Goal: Task Accomplishment & Management: Use online tool/utility

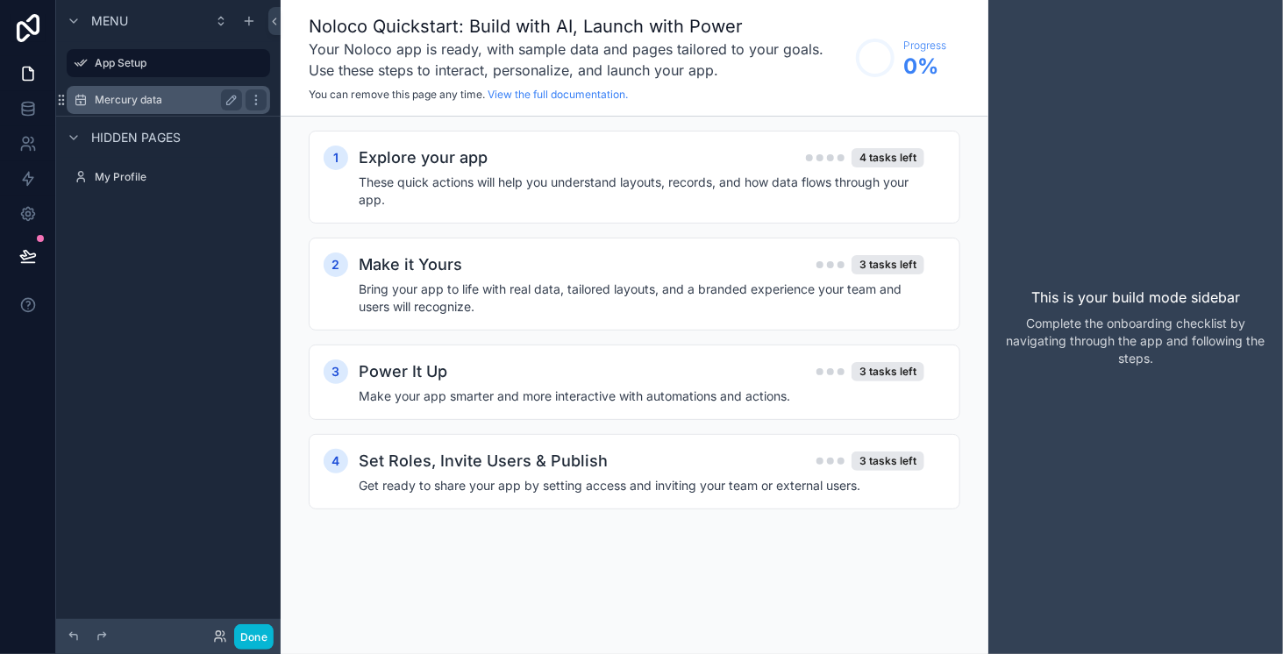
click at [172, 95] on label "Mercury data" at bounding box center [165, 100] width 140 height 14
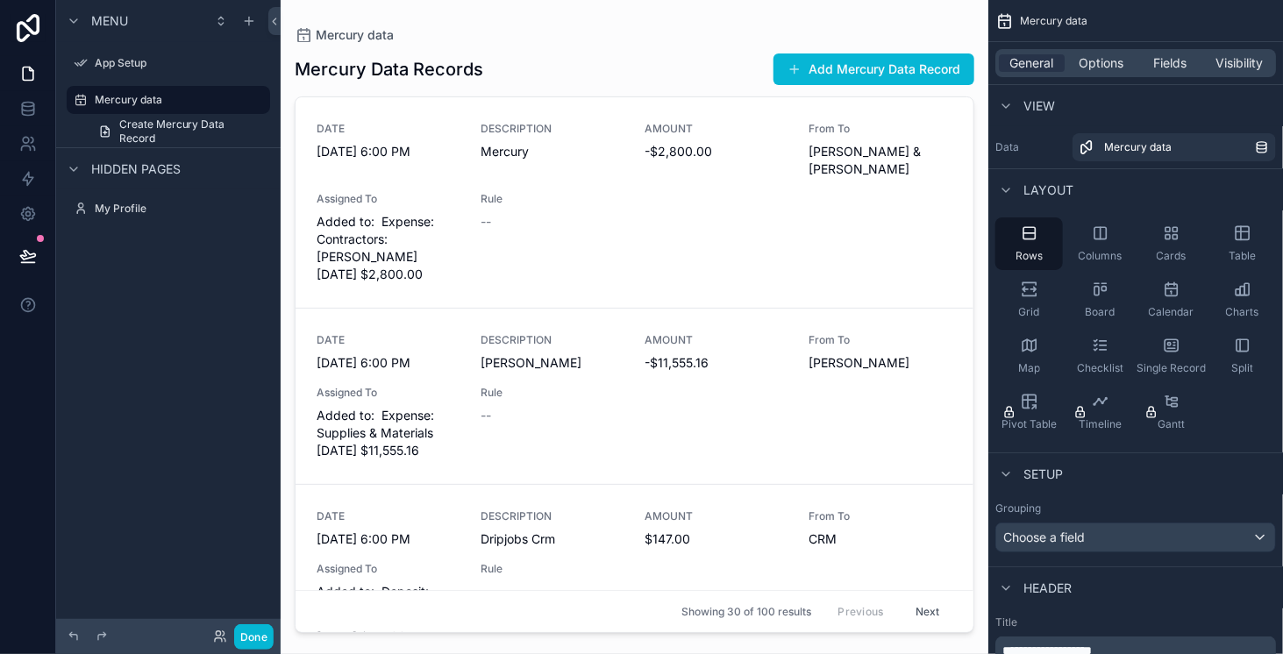
drag, startPoint x: 965, startPoint y: 134, endPoint x: 962, endPoint y: 283, distance: 149.1
click at [962, 283] on div "scrollable content" at bounding box center [635, 316] width 708 height 633
click at [32, 109] on icon at bounding box center [28, 109] width 18 height 18
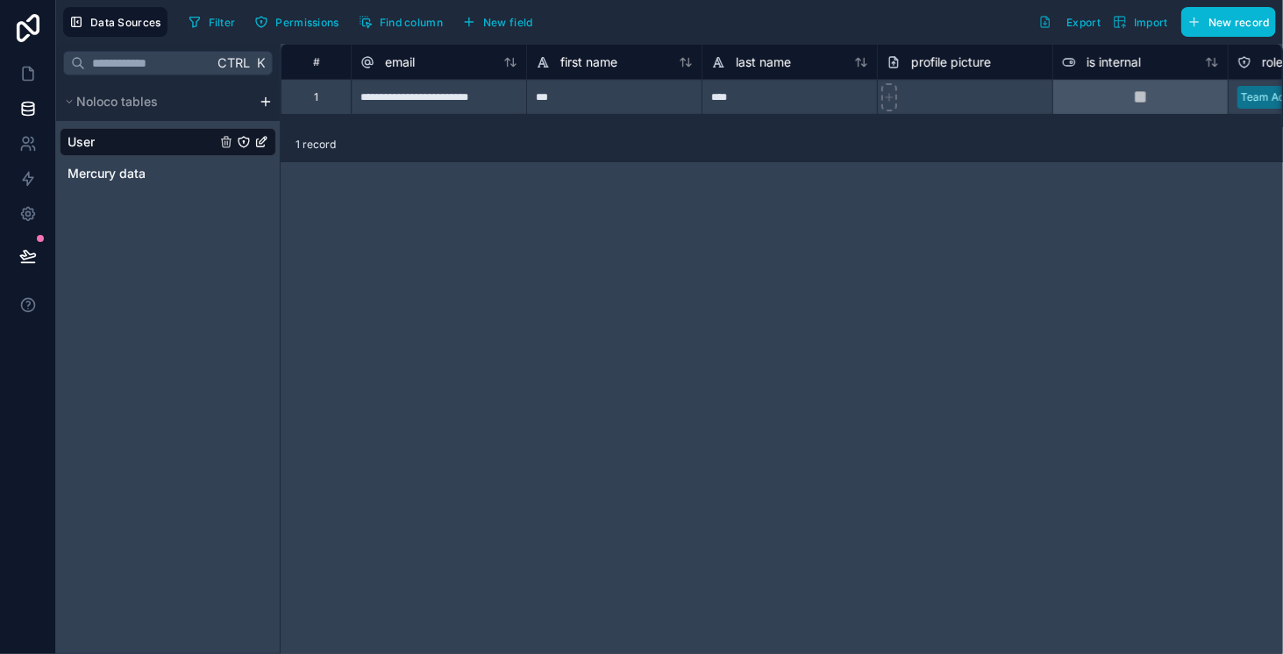
click at [190, 213] on div "Ctrl K Noloco tables User Mercury data" at bounding box center [168, 349] width 224 height 610
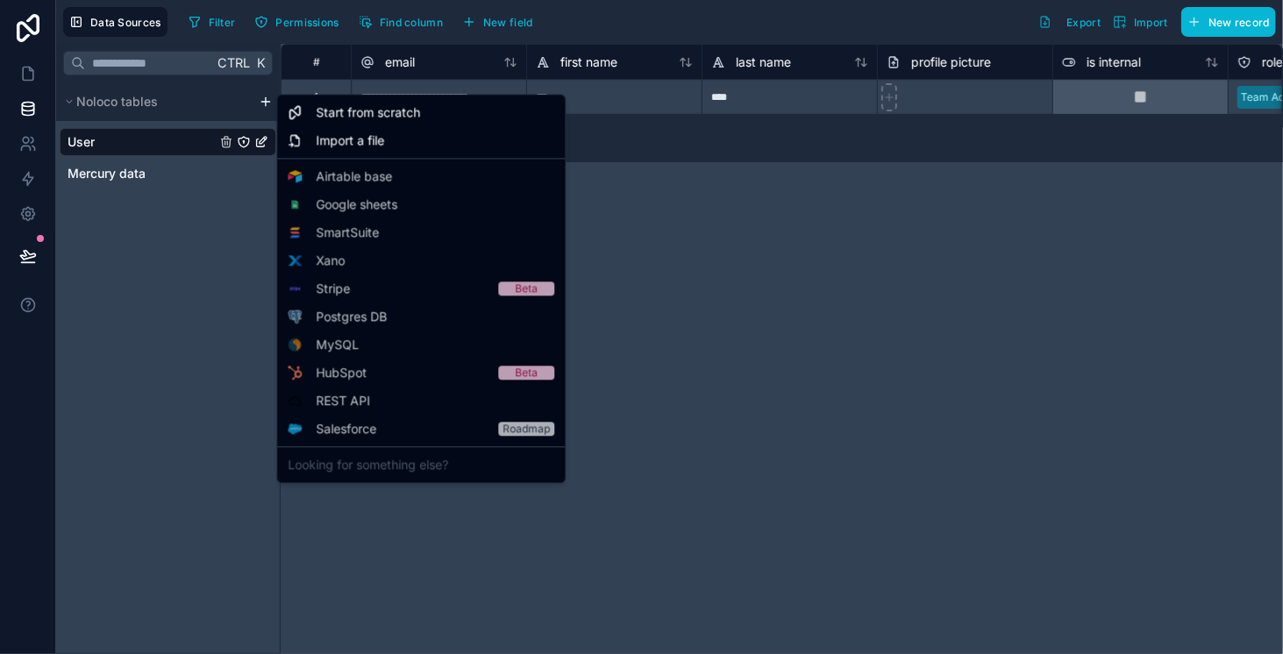
click at [266, 103] on html "**********" at bounding box center [641, 327] width 1283 height 654
click at [388, 140] on div "Import a file" at bounding box center [421, 140] width 281 height 28
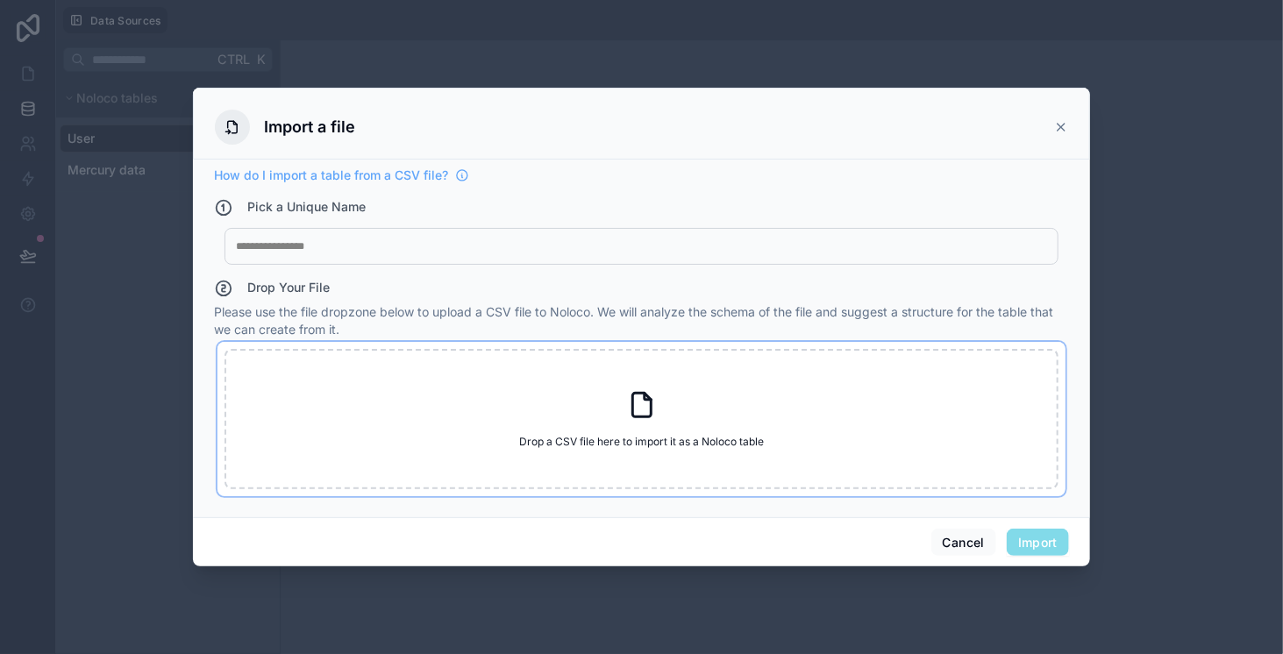
click at [446, 366] on div "Drop a CSV file here to import it as a Noloco table Drop a CSV file here to imp…" at bounding box center [641, 419] width 834 height 140
type input "**********"
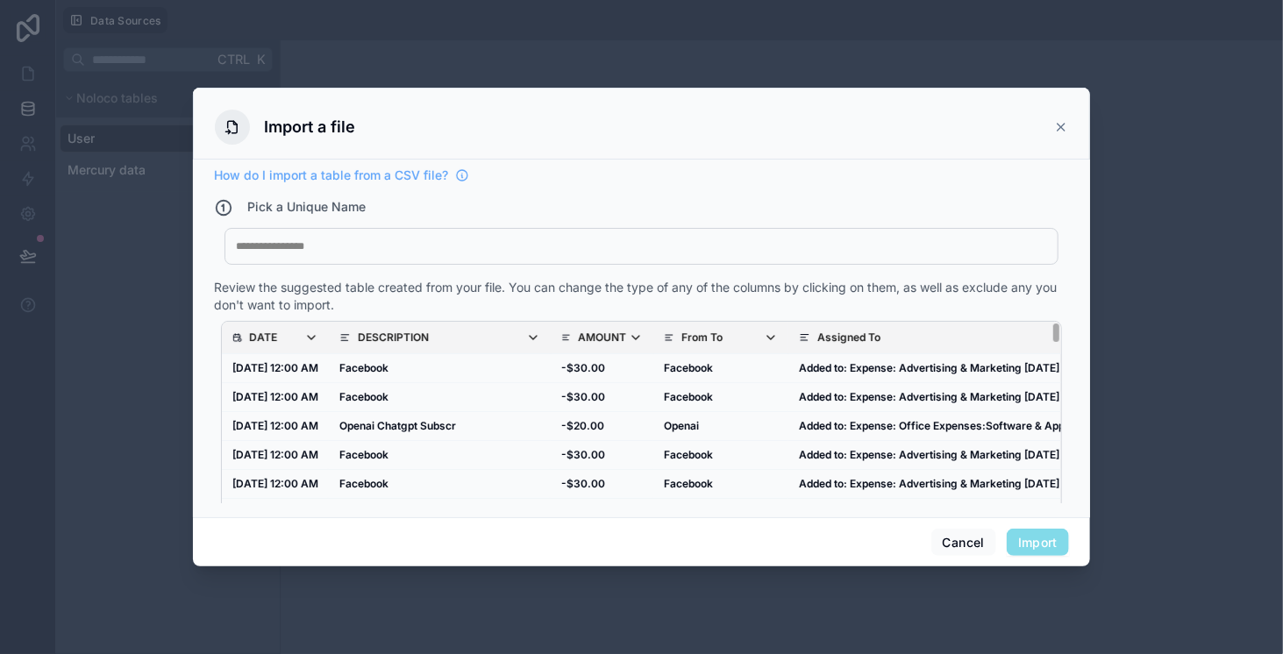
click at [541, 246] on div at bounding box center [641, 246] width 811 height 14
click at [1025, 550] on button "Import" at bounding box center [1037, 543] width 62 height 28
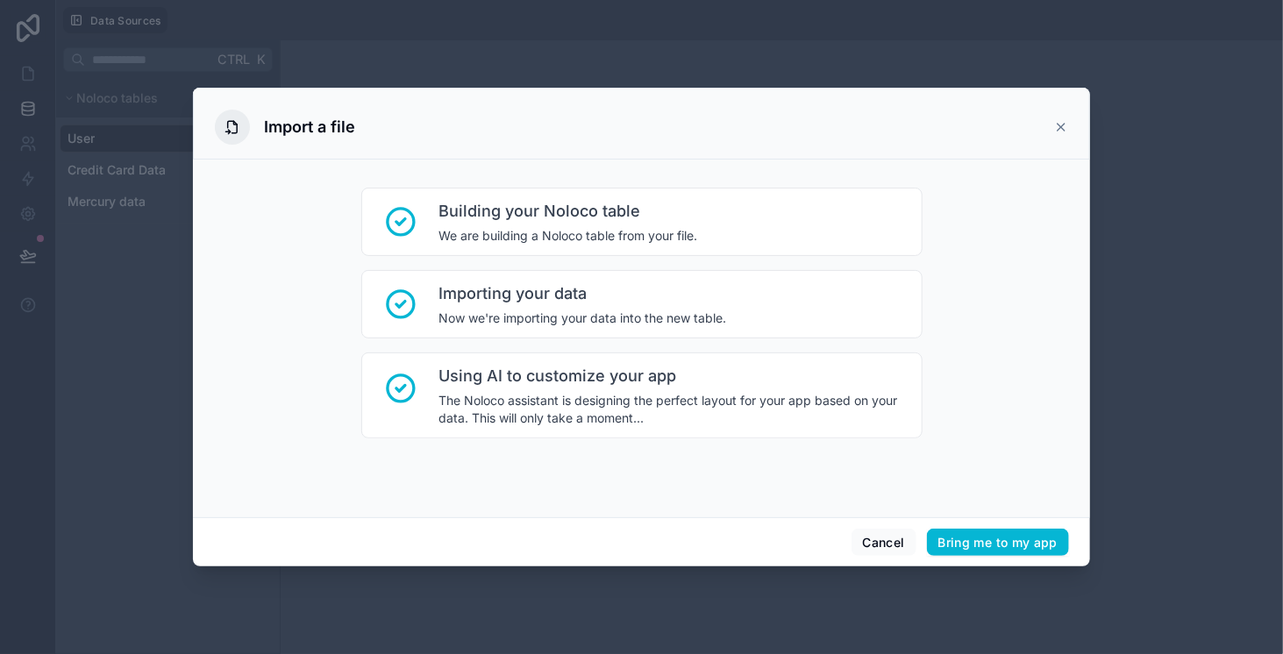
click at [1062, 124] on icon at bounding box center [1061, 127] width 14 height 14
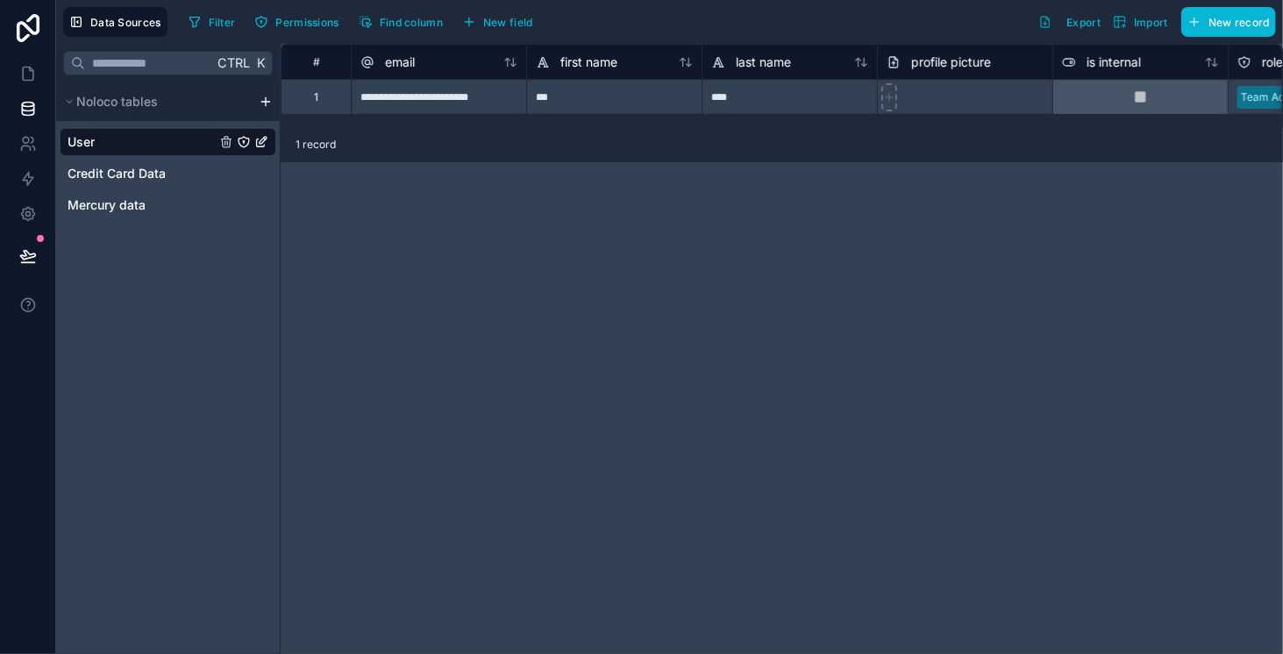
click at [207, 302] on div "Ctrl K Noloco tables User Credit Card Data Mercury data" at bounding box center [168, 349] width 224 height 610
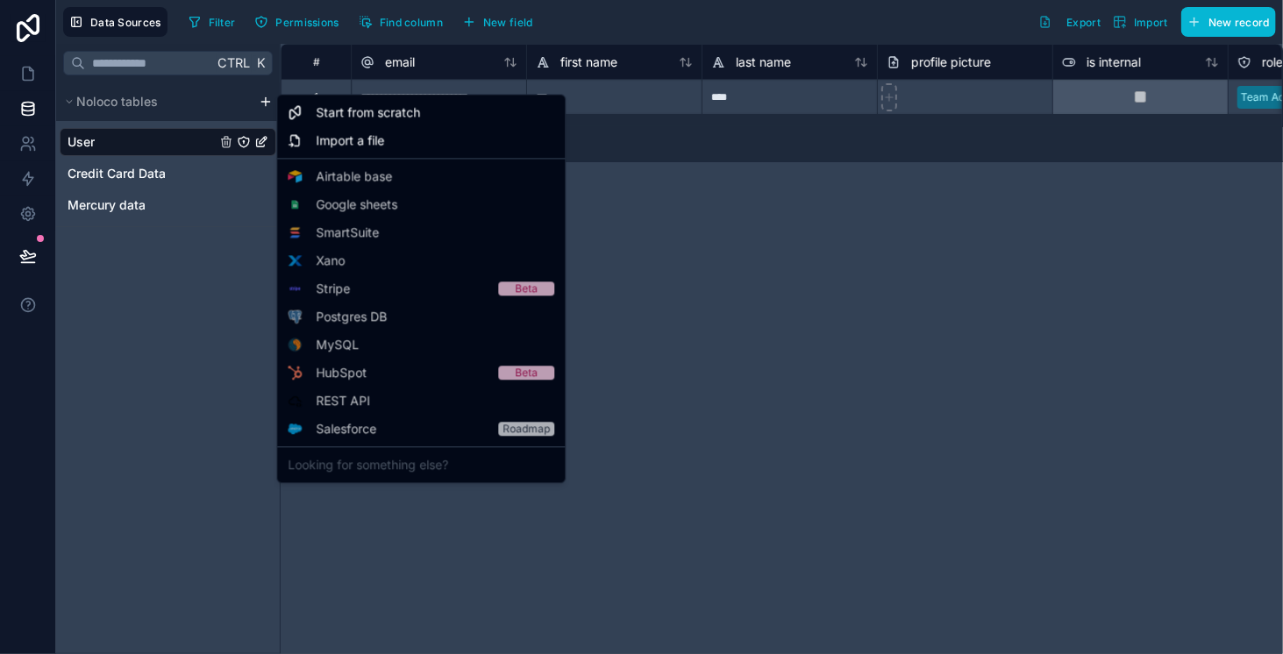
click at [268, 99] on html "**********" at bounding box center [641, 327] width 1283 height 654
click at [407, 140] on div "Import a file" at bounding box center [421, 140] width 281 height 28
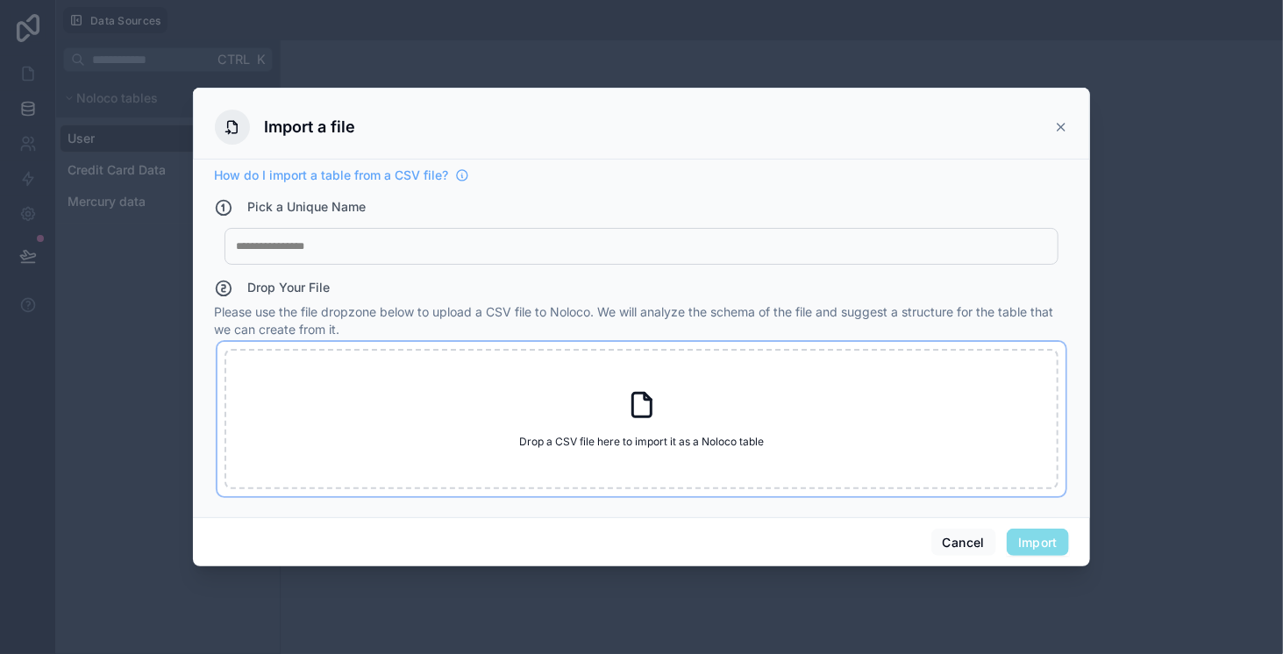
click at [701, 432] on div "Drop a CSV file here to import it as a Noloco table Drop a CSV file here to imp…" at bounding box center [641, 419] width 834 height 140
type input "**********"
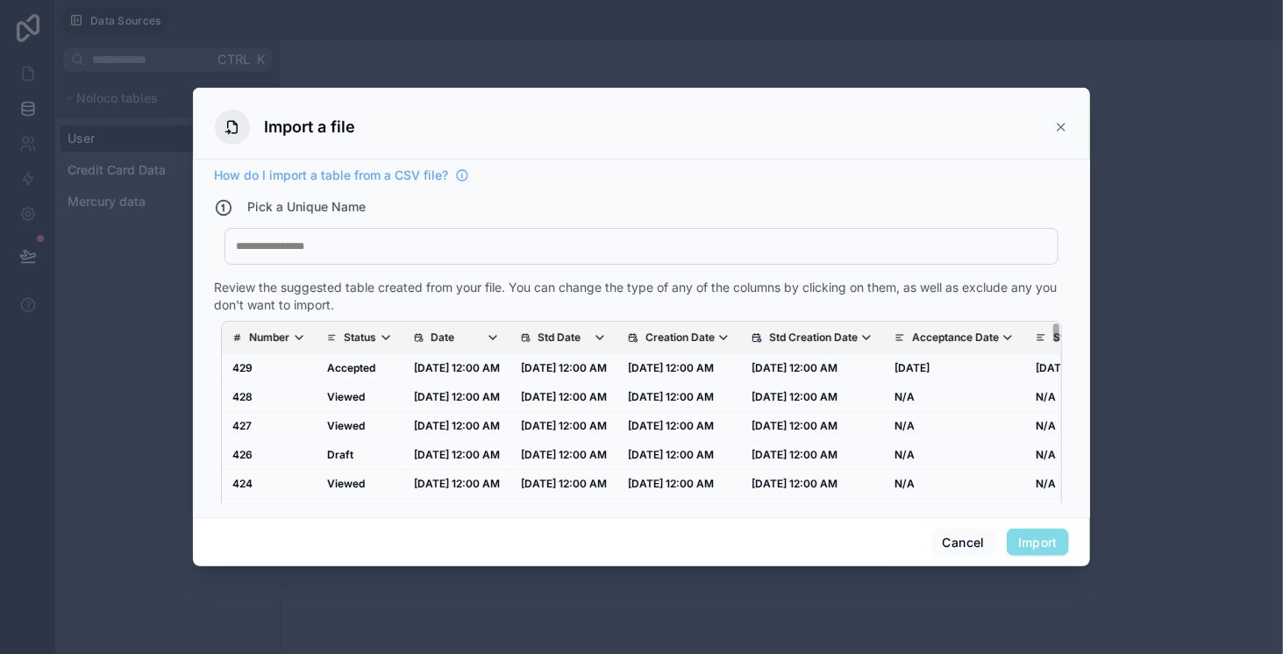
click at [504, 241] on div at bounding box center [641, 246] width 811 height 14
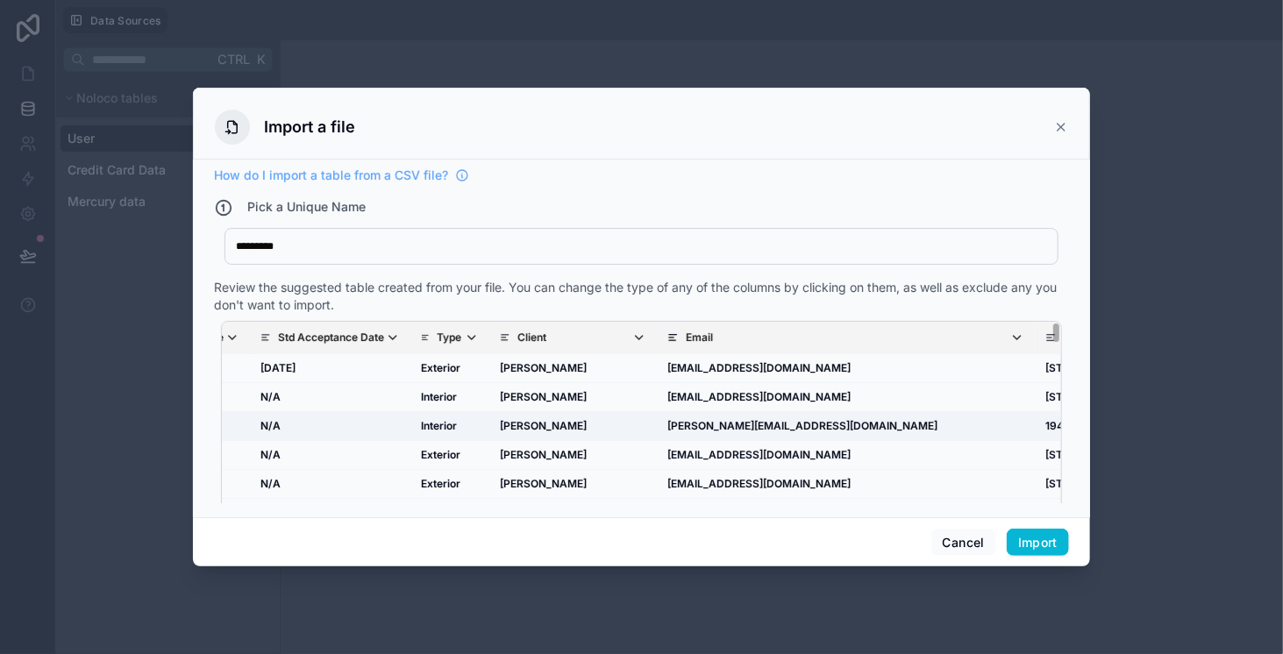
scroll to position [0, 780]
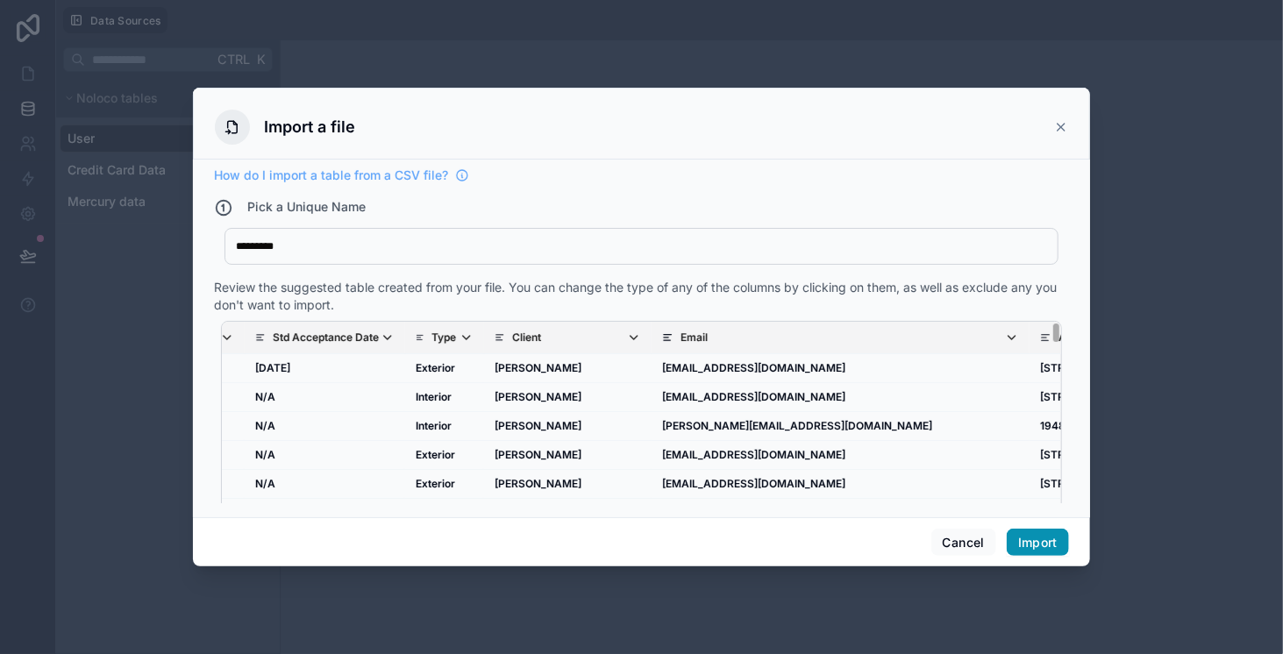
click at [1035, 545] on button "Import" at bounding box center [1037, 543] width 62 height 28
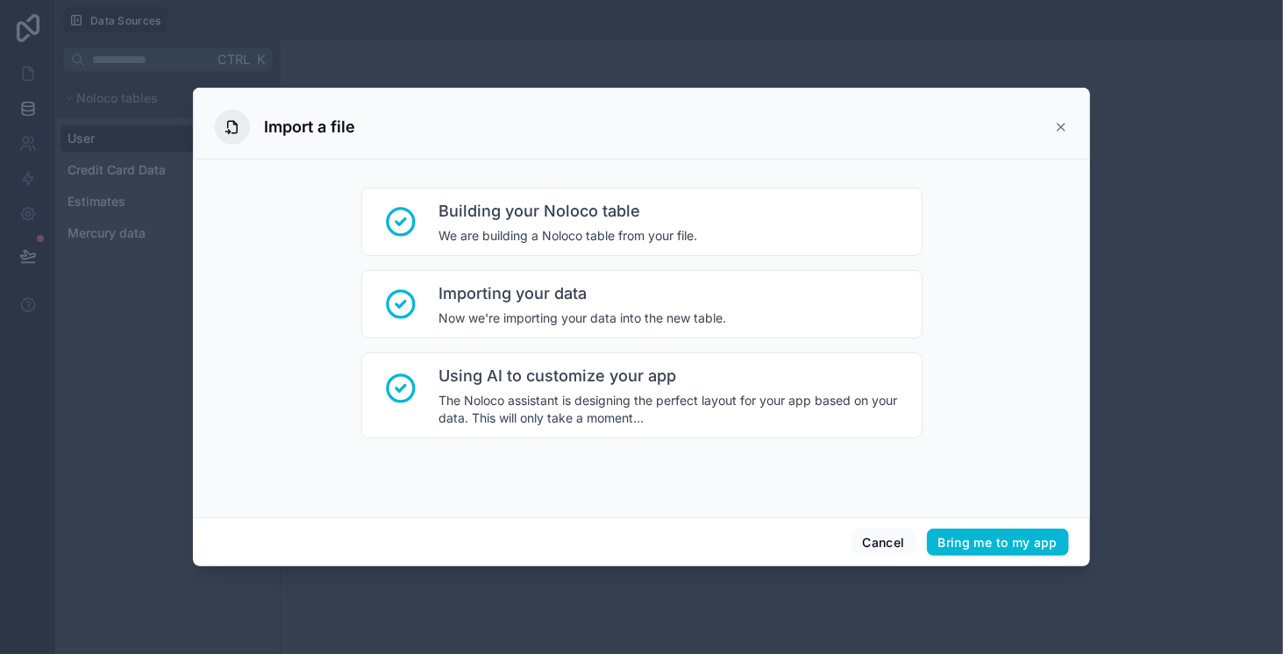
click at [1057, 126] on icon at bounding box center [1061, 127] width 14 height 14
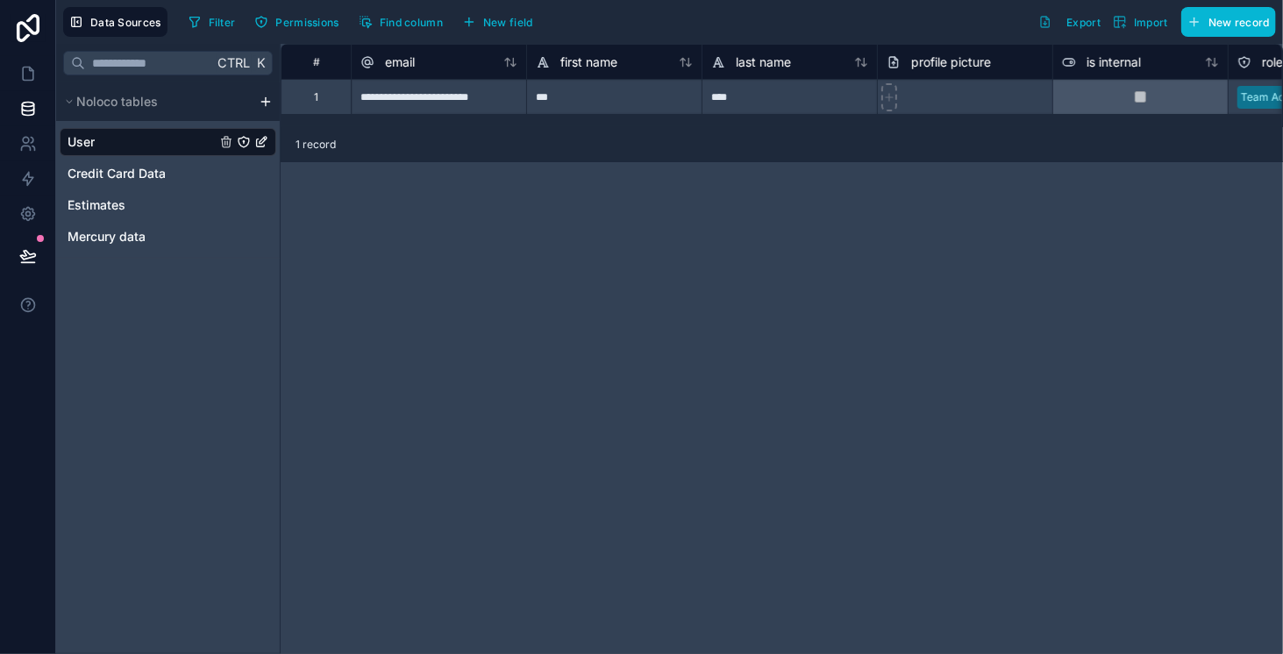
click at [265, 99] on html "**********" at bounding box center [641, 327] width 1283 height 654
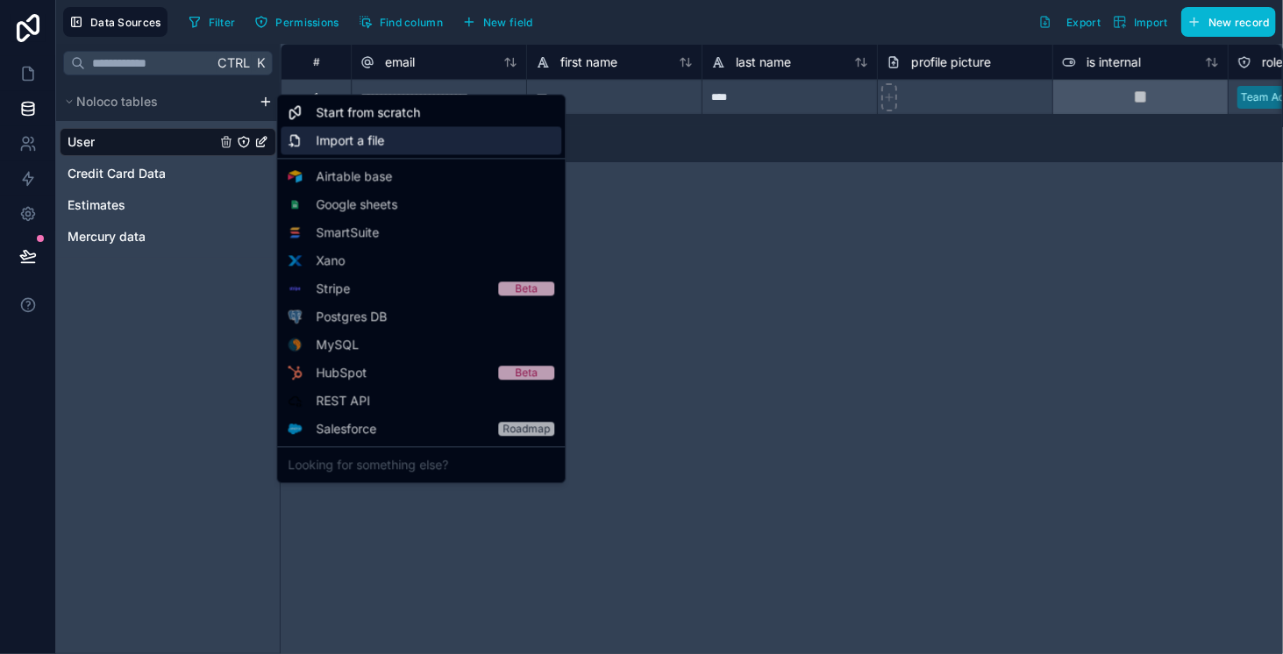
click at [368, 147] on span "Import a file" at bounding box center [350, 141] width 68 height 18
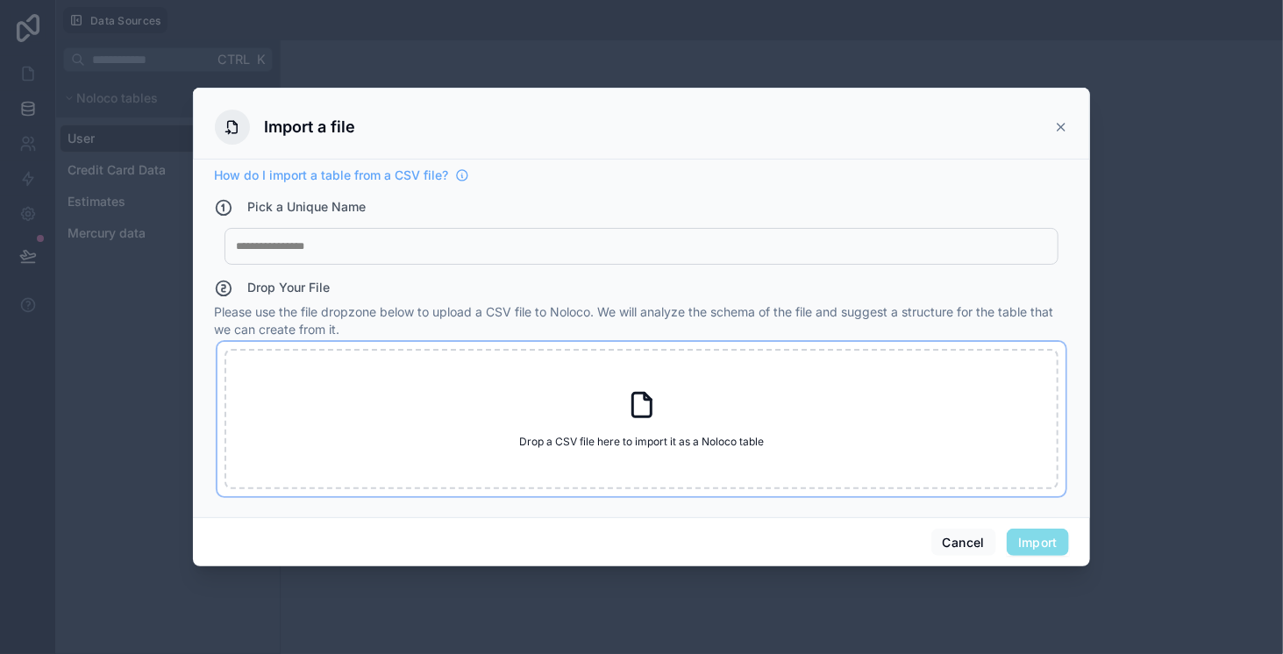
click at [562, 423] on div "Drop a CSV file here to import it as a Noloco table Drop a CSV file here to imp…" at bounding box center [641, 419] width 834 height 140
type input "**********"
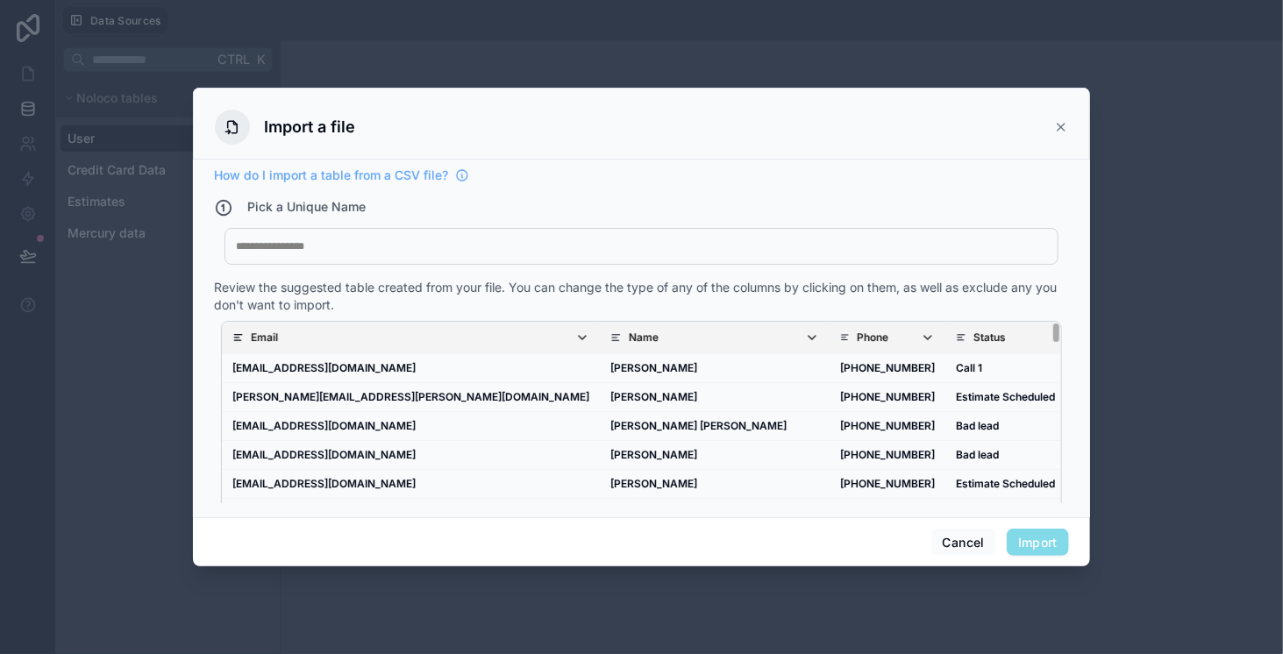
click at [409, 231] on div "My Imported File" at bounding box center [641, 246] width 834 height 37
click at [378, 246] on div at bounding box center [641, 246] width 811 height 14
click at [1054, 540] on button "Import" at bounding box center [1037, 543] width 62 height 28
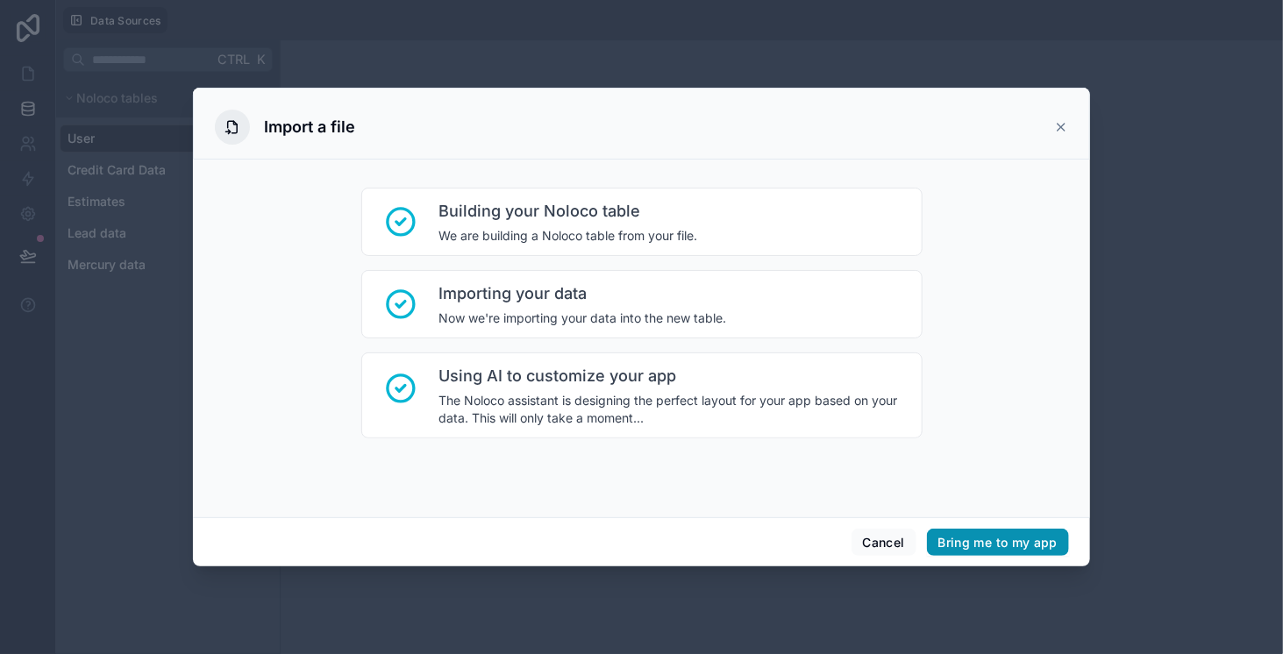
click at [1054, 540] on button "Bring me to my app" at bounding box center [998, 543] width 142 height 28
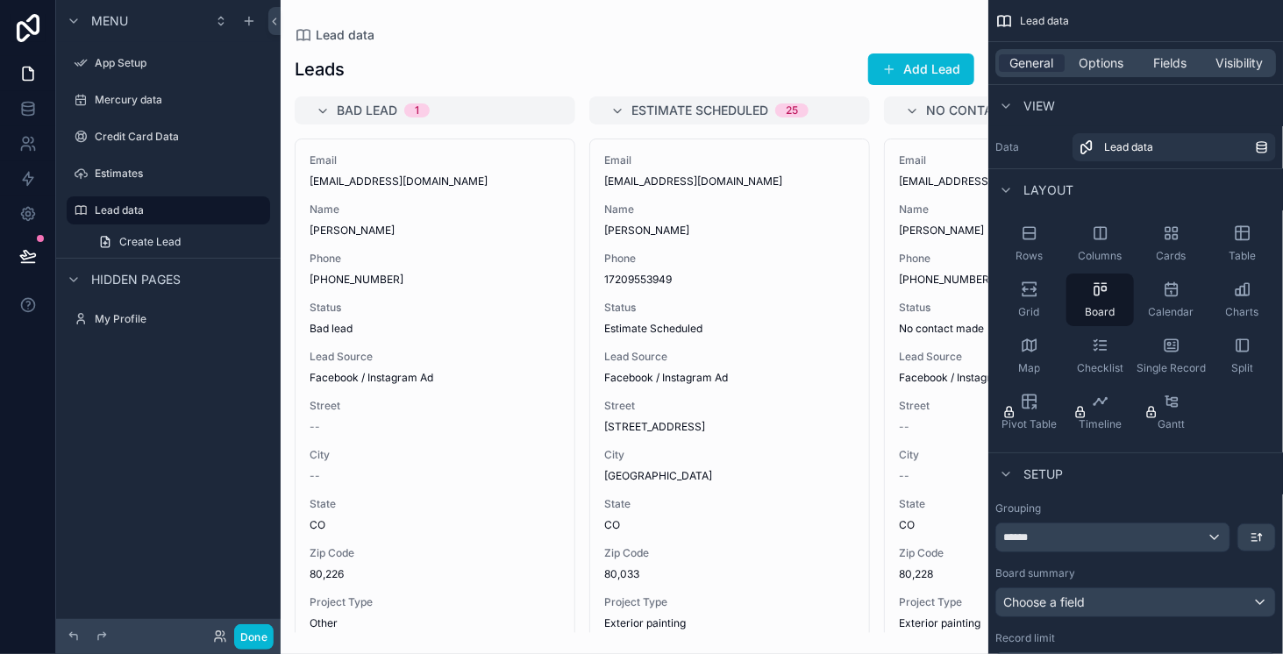
drag, startPoint x: 704, startPoint y: 623, endPoint x: 769, endPoint y: 602, distance: 68.2
click at [769, 602] on div "scrollable content" at bounding box center [635, 327] width 708 height 654
click at [31, 70] on icon at bounding box center [31, 70] width 4 height 4
click at [135, 73] on div "App Setup" at bounding box center [168, 63] width 147 height 21
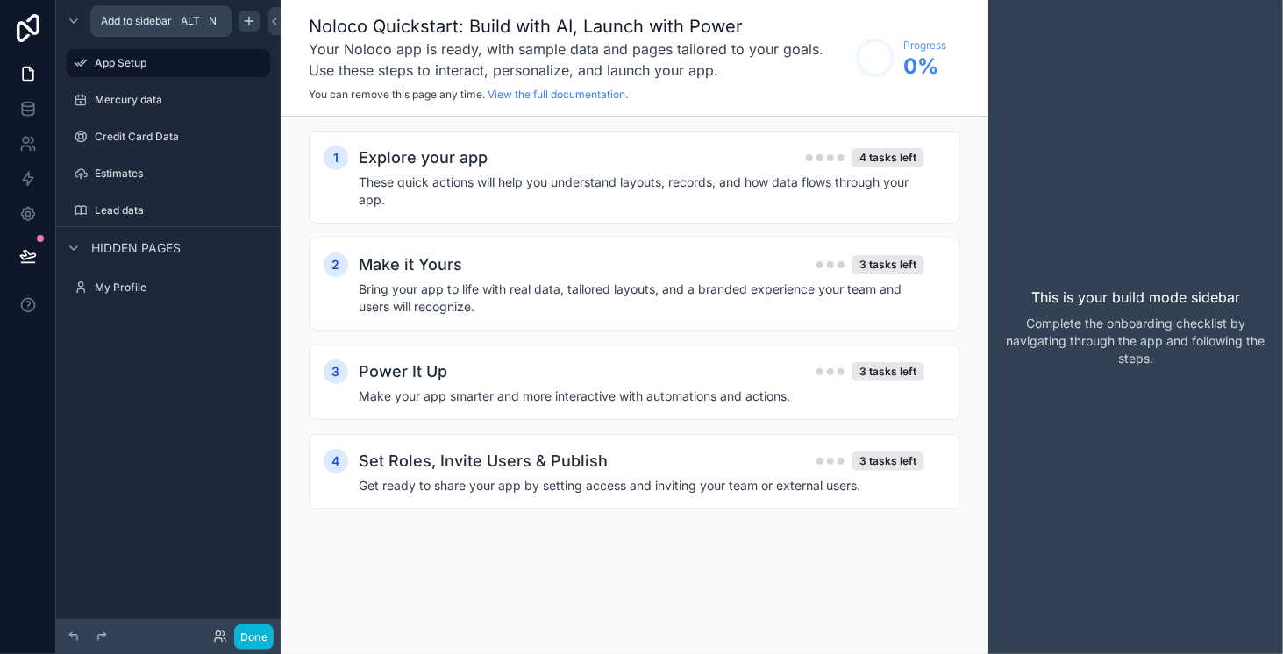
click at [250, 14] on icon "scrollable content" at bounding box center [249, 21] width 14 height 14
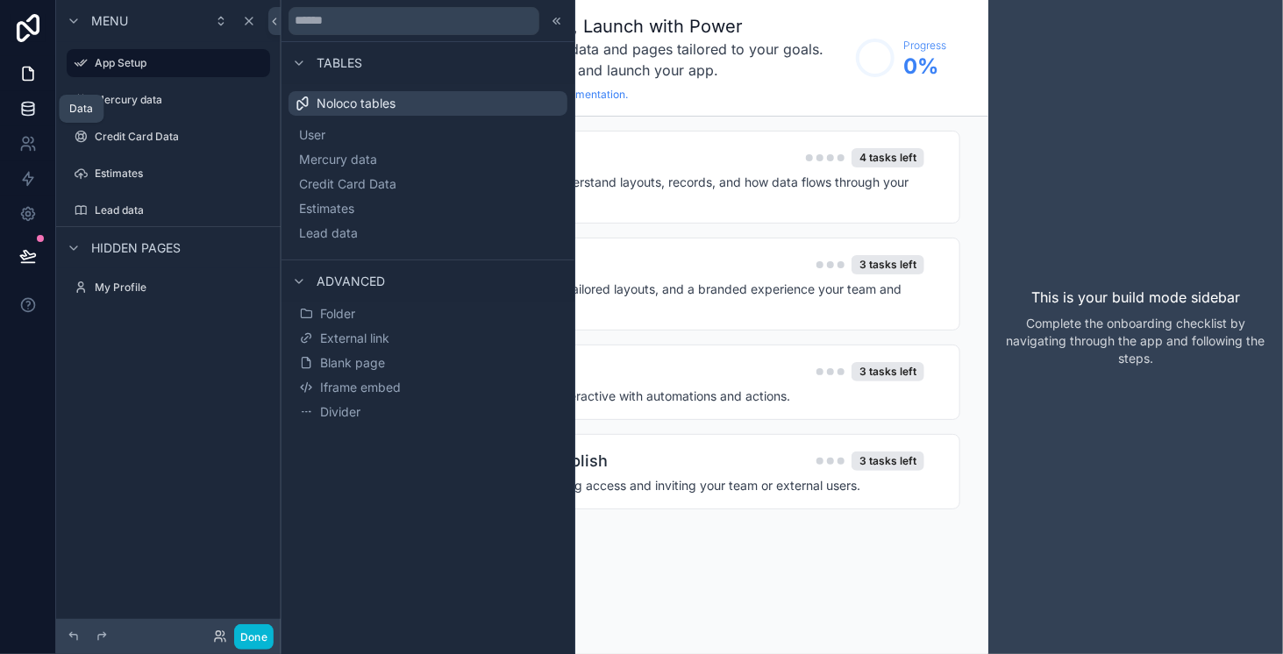
click at [26, 108] on icon at bounding box center [28, 109] width 18 height 18
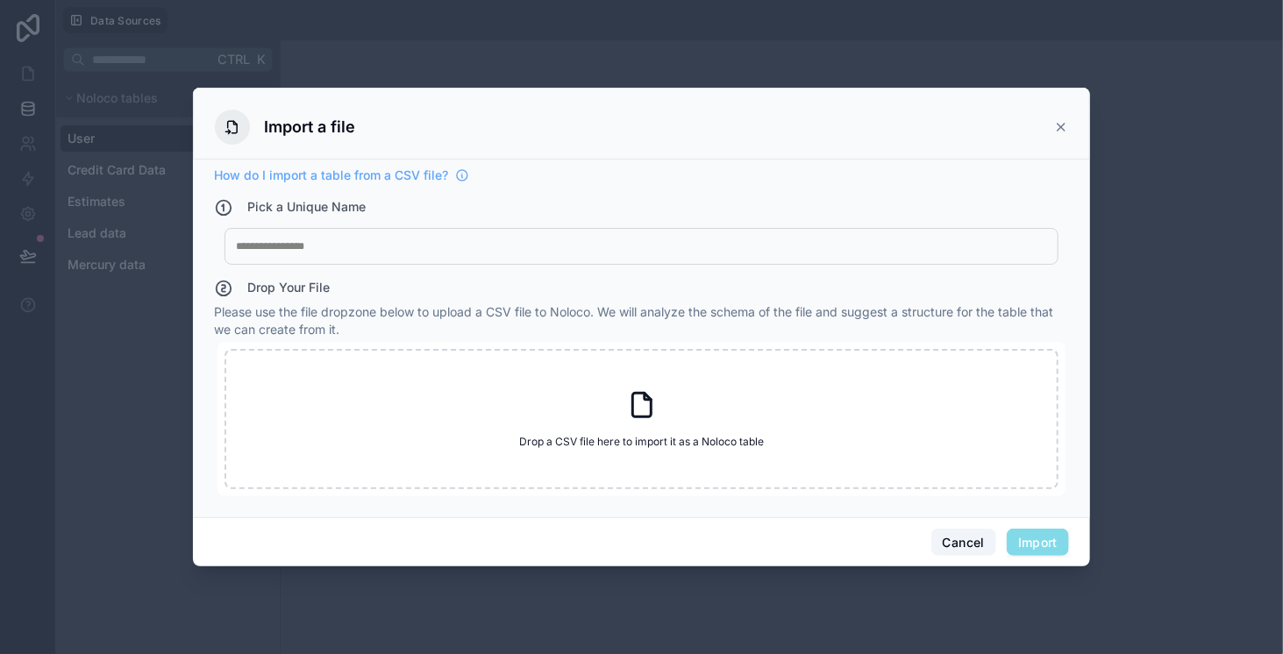
click at [972, 544] on button "Cancel" at bounding box center [963, 543] width 65 height 28
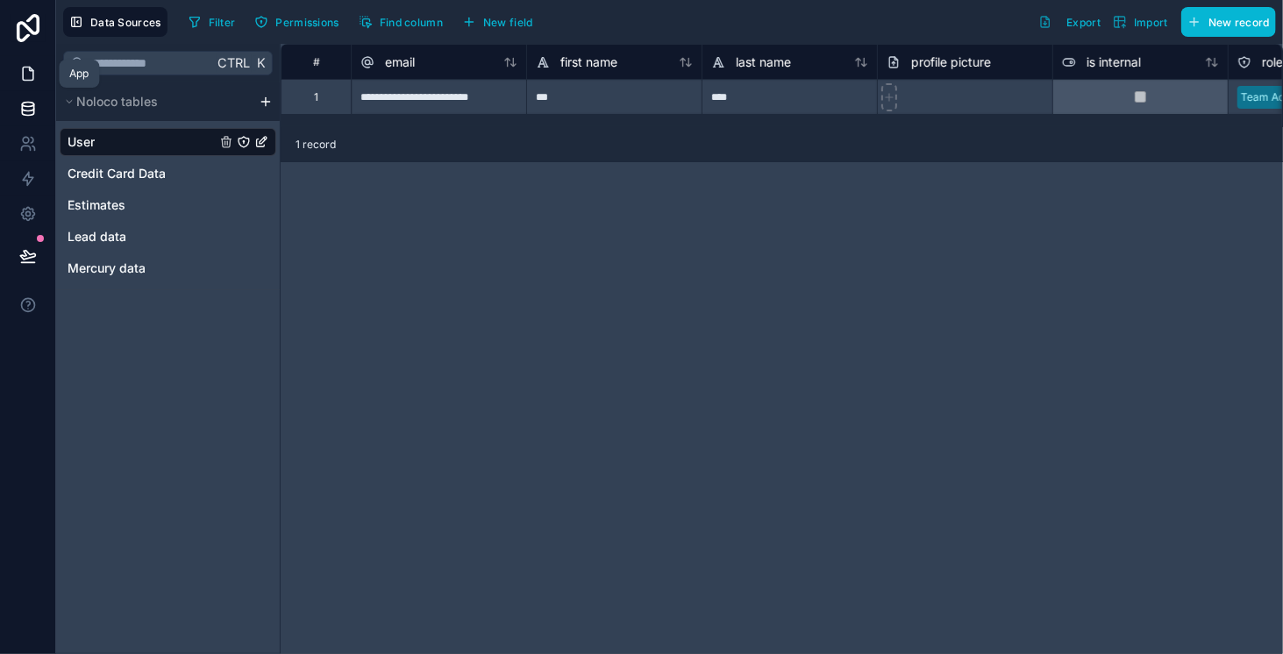
click at [36, 74] on icon at bounding box center [28, 74] width 18 height 18
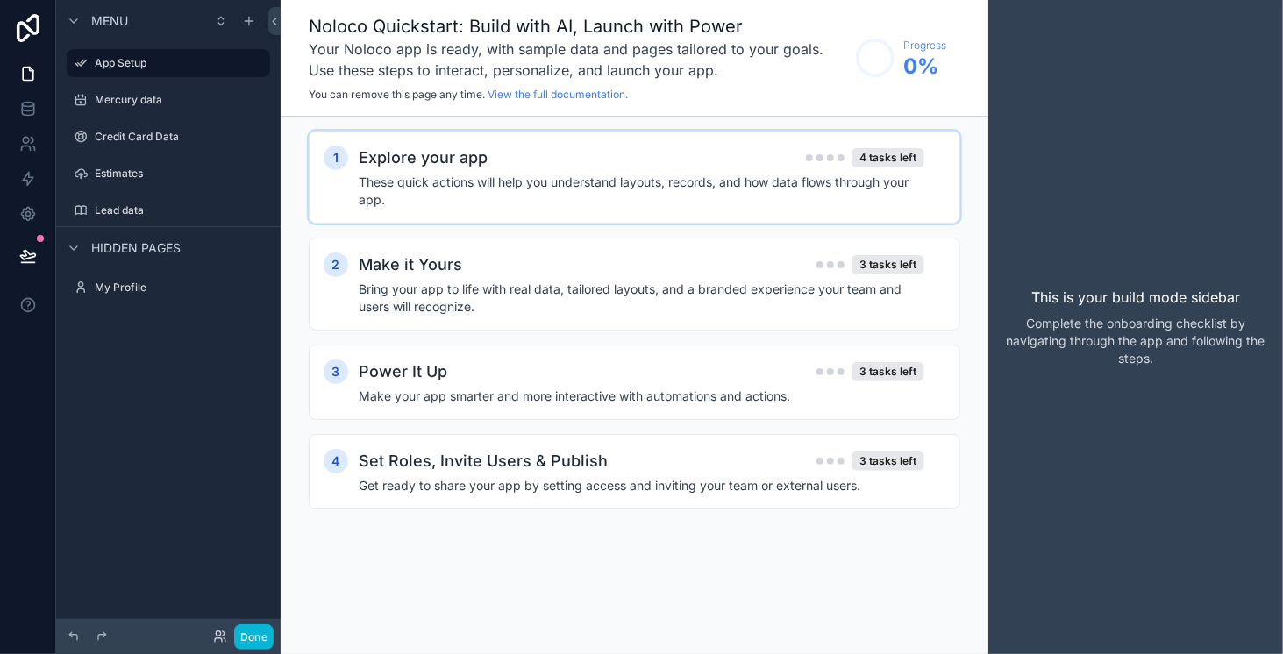
click at [523, 187] on h4 "These quick actions will help you understand layouts, records, and how data flo…" at bounding box center [641, 191] width 565 height 35
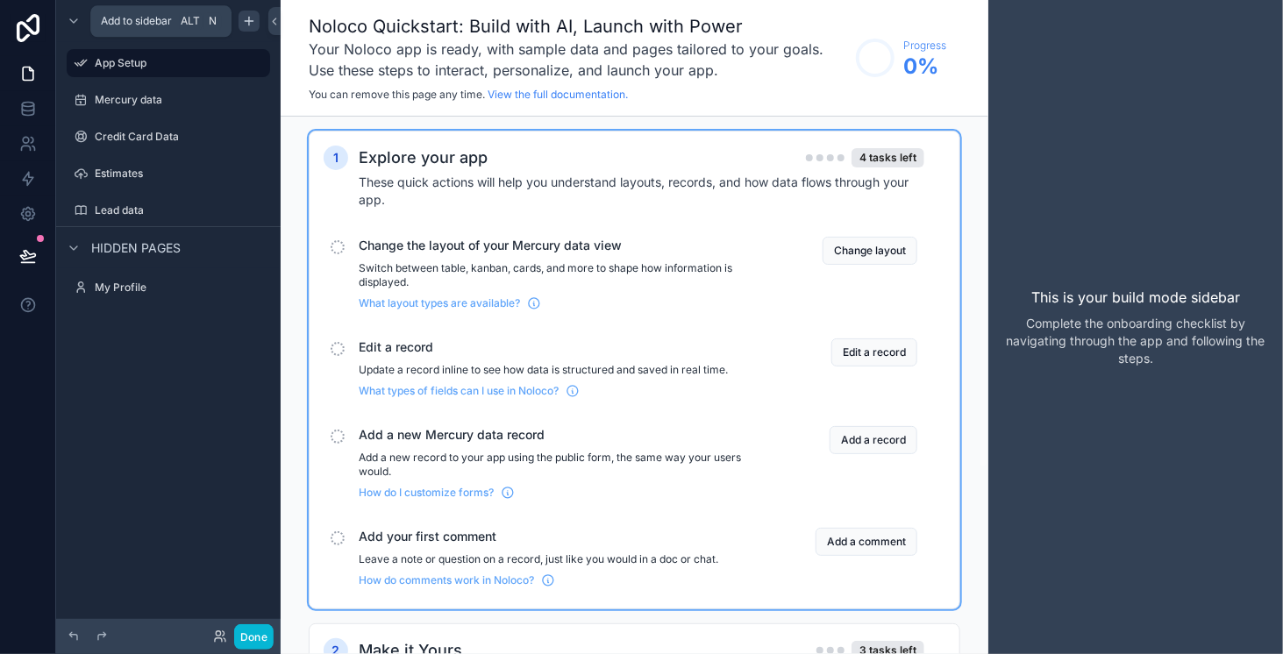
click at [252, 16] on icon "scrollable content" at bounding box center [249, 21] width 14 height 14
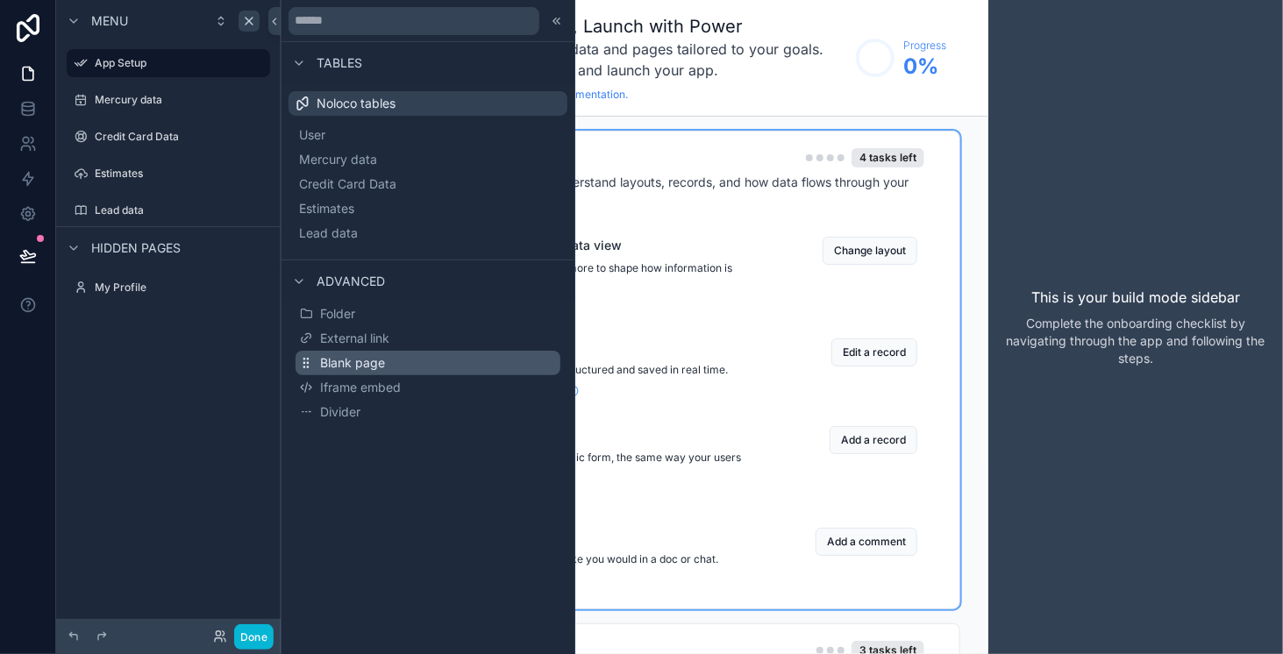
click at [375, 352] on button "Blank page" at bounding box center [427, 363] width 265 height 25
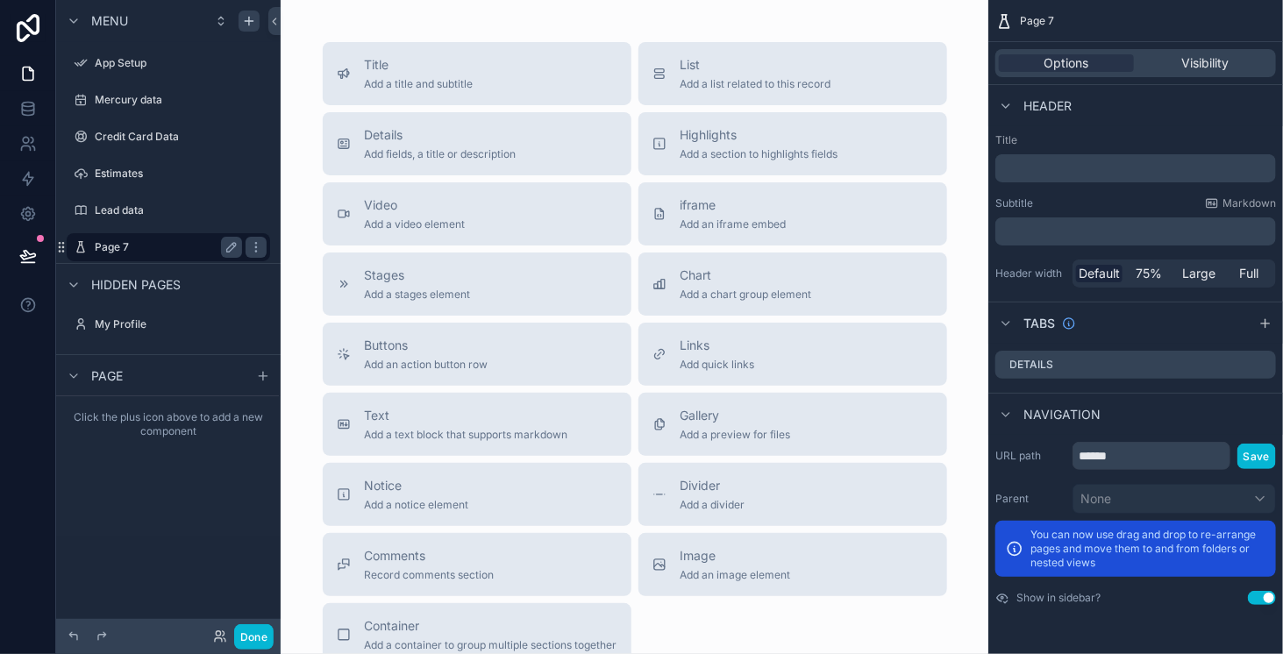
click at [141, 237] on div "Page 7" at bounding box center [168, 247] width 147 height 21
click at [495, 69] on div "Title Add a title and subtitle" at bounding box center [477, 73] width 281 height 35
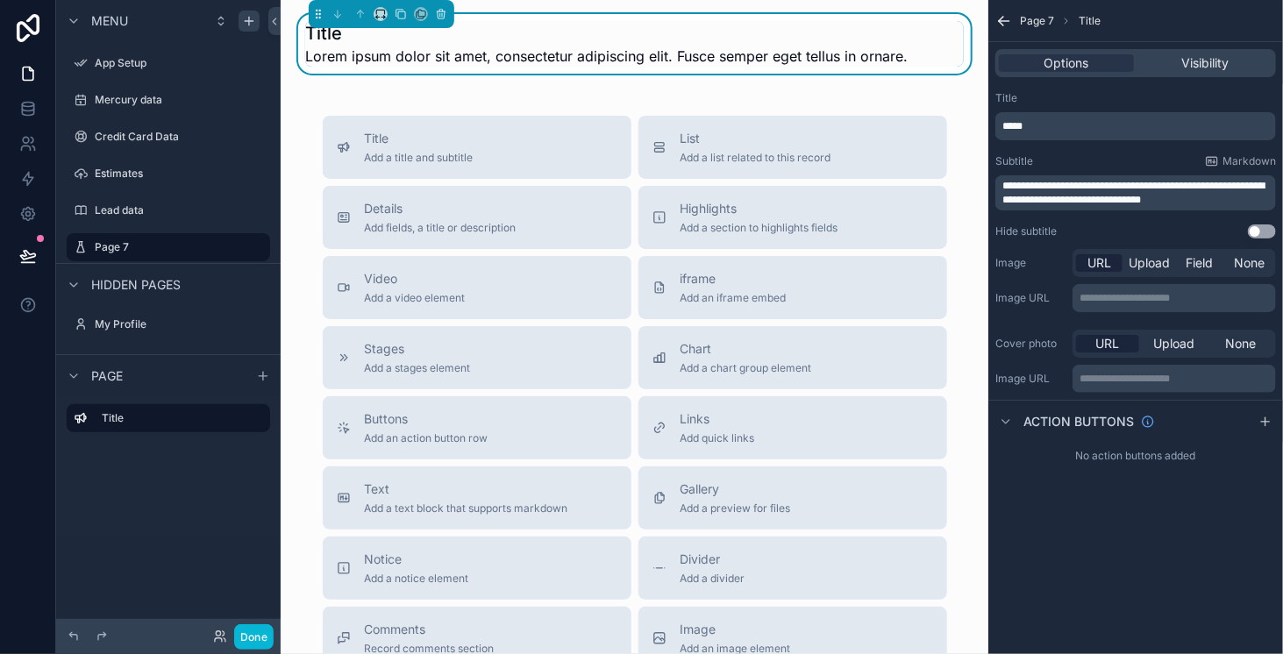
click at [544, 39] on h1 "Title" at bounding box center [606, 33] width 602 height 25
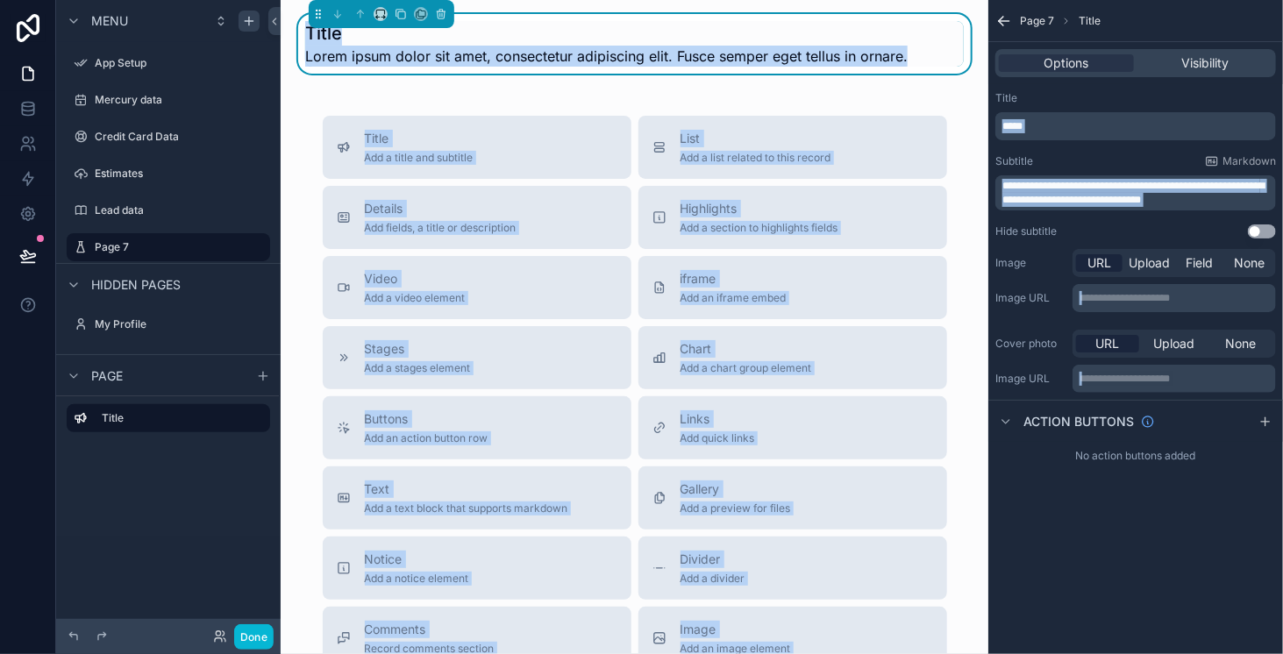
click at [545, 46] on span "Lorem ipsum dolor sit amet, consectetur adipiscing elit. Fusce semper eget tell…" at bounding box center [606, 56] width 602 height 21
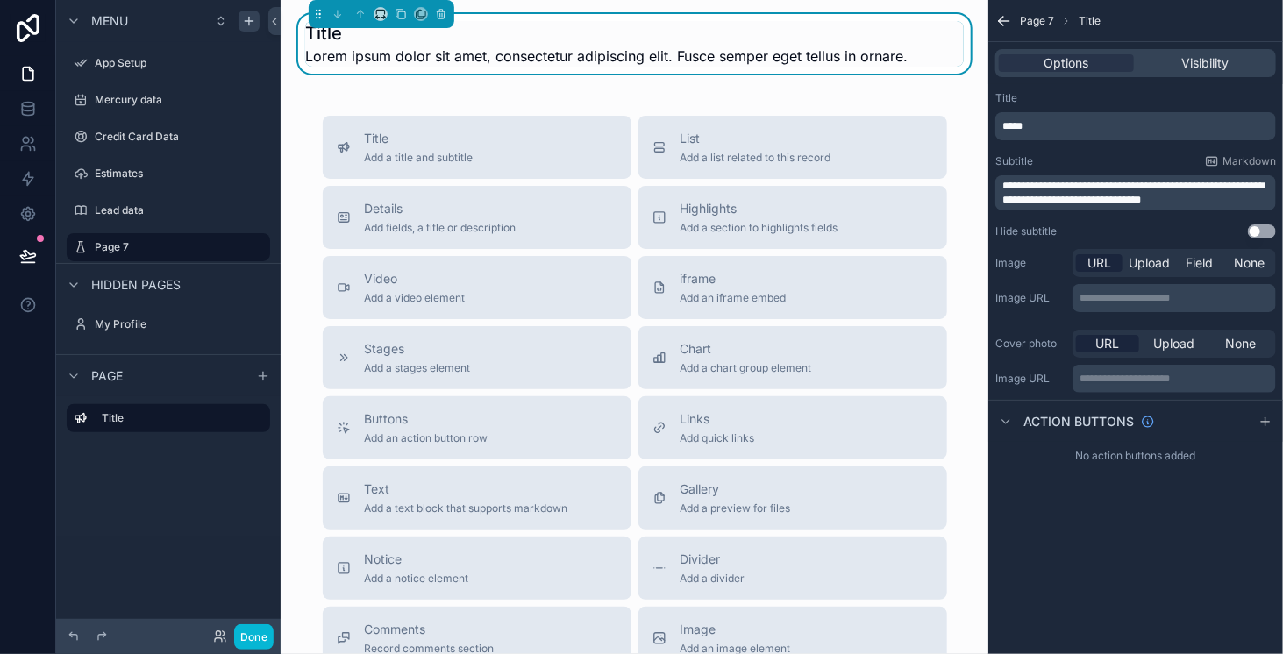
click at [1069, 131] on p "*****" at bounding box center [1137, 126] width 270 height 14
click at [1122, 92] on div "Title" at bounding box center [1135, 98] width 281 height 14
click at [1172, 190] on span "**********" at bounding box center [1133, 193] width 262 height 25
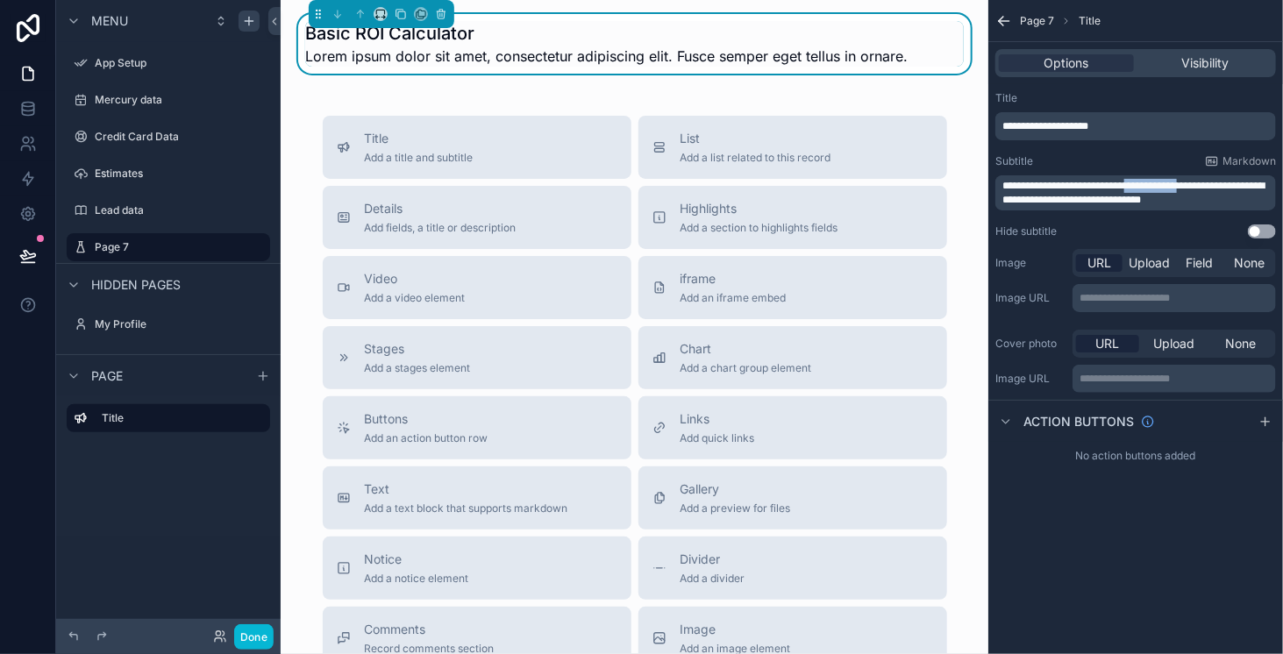
click at [1172, 190] on span "**********" at bounding box center [1133, 193] width 262 height 25
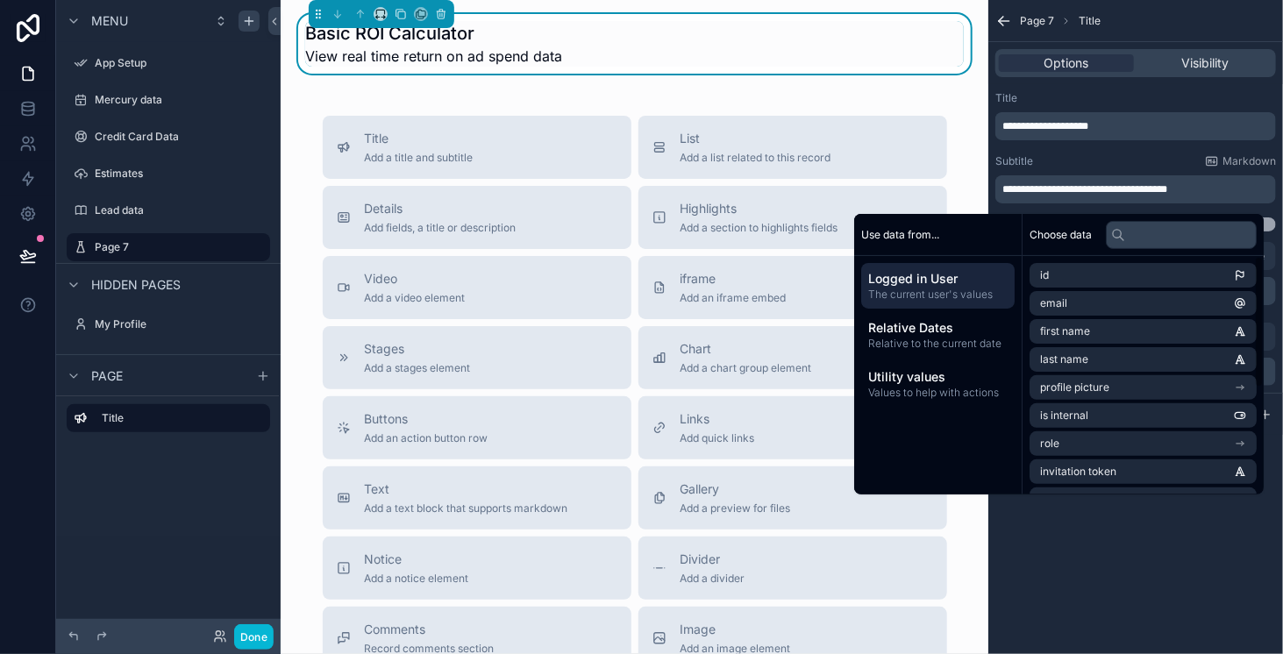
click at [1022, 480] on div "id email first name last name profile picture is internal role invitation token…" at bounding box center [1142, 471] width 241 height 431
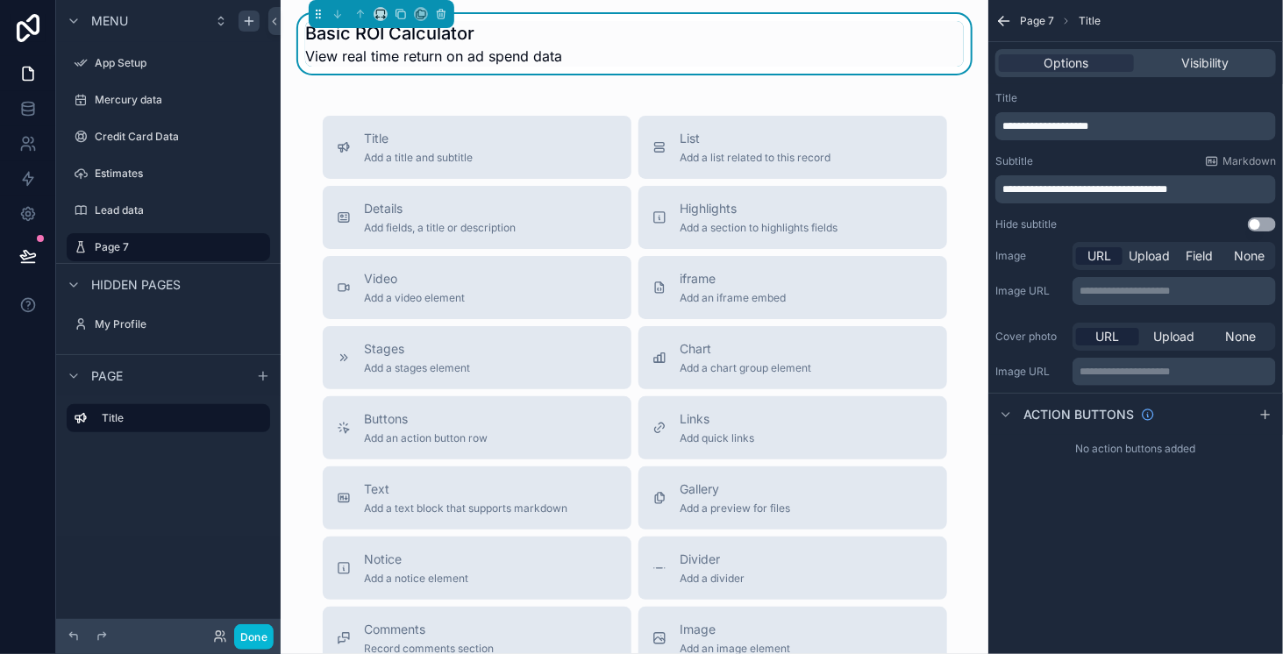
click at [1127, 593] on div "**********" at bounding box center [1135, 327] width 295 height 654
click at [749, 340] on span "Chart" at bounding box center [746, 349] width 132 height 18
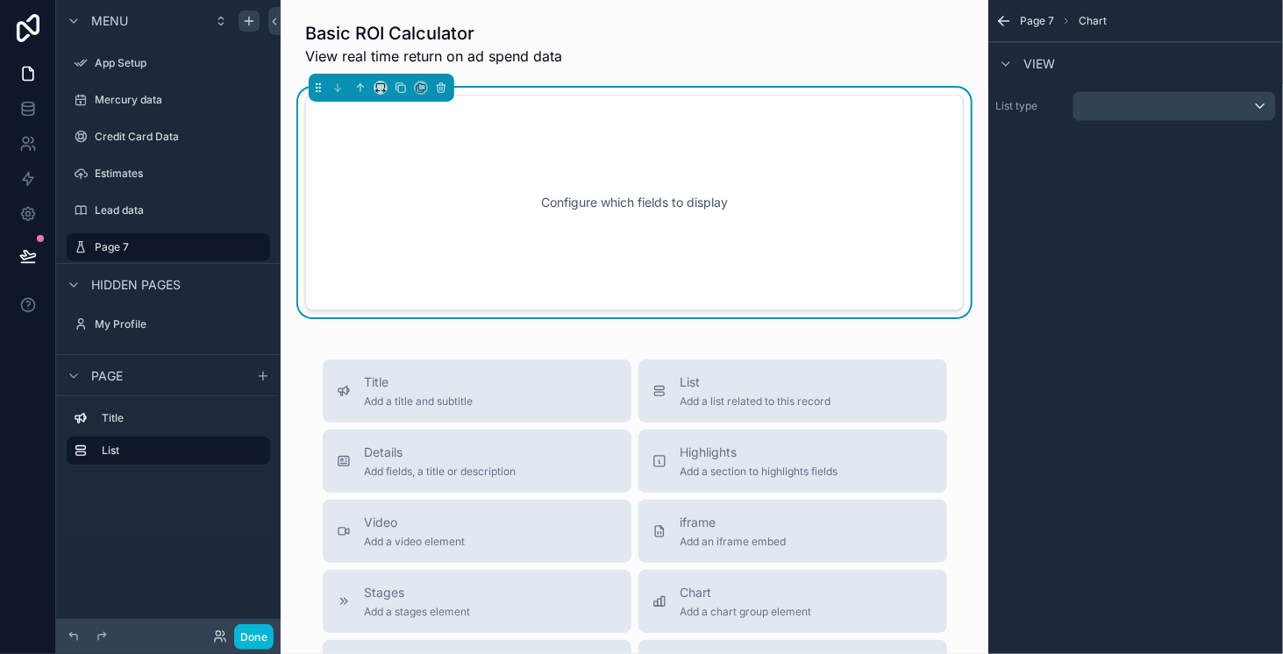
click at [694, 203] on div "Configure which fields to display" at bounding box center [634, 203] width 601 height 158
click at [1169, 97] on div "scrollable content" at bounding box center [1174, 106] width 202 height 28
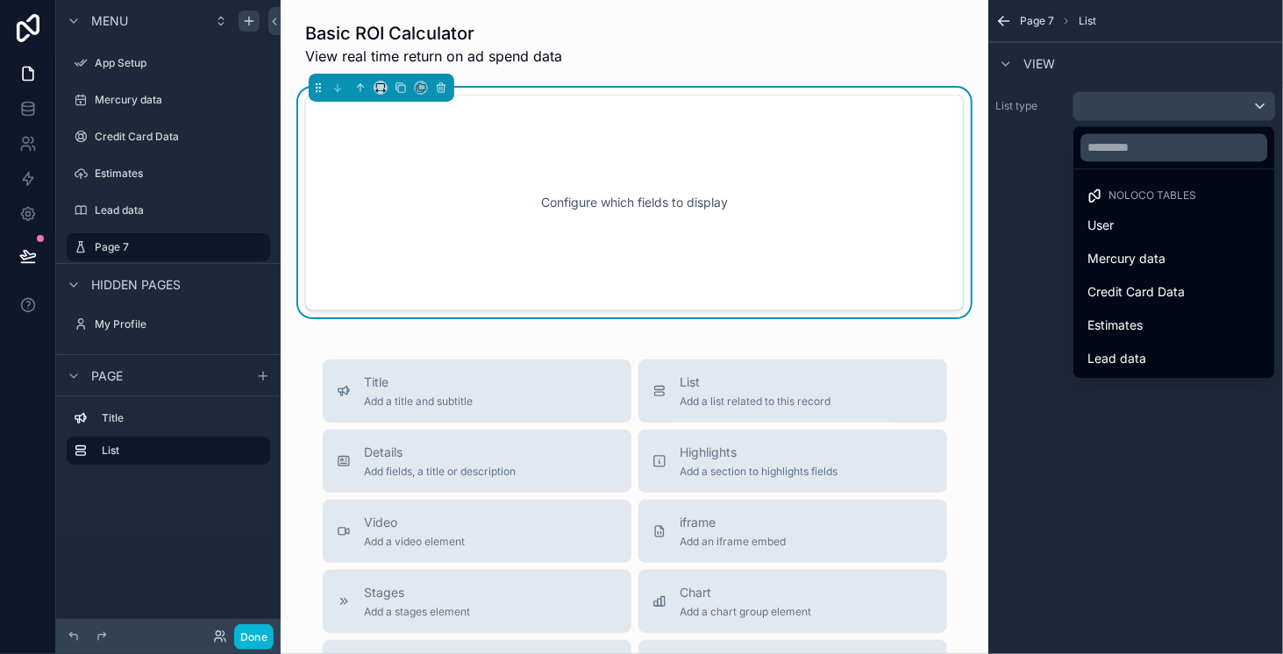
click at [1155, 469] on div "scrollable content" at bounding box center [641, 327] width 1283 height 654
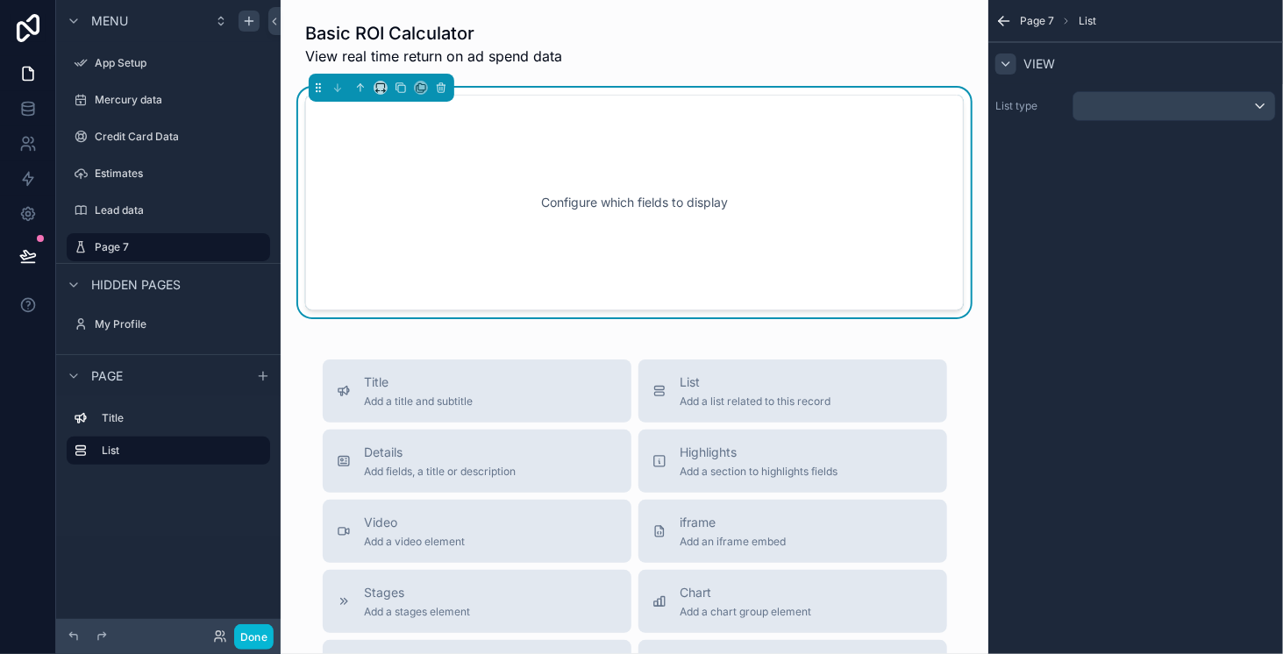
click at [1010, 63] on icon "scrollable content" at bounding box center [1006, 64] width 14 height 14
click at [734, 235] on div "Configure which fields to display" at bounding box center [634, 203] width 601 height 158
click at [1190, 113] on div "scrollable content" at bounding box center [1174, 106] width 202 height 28
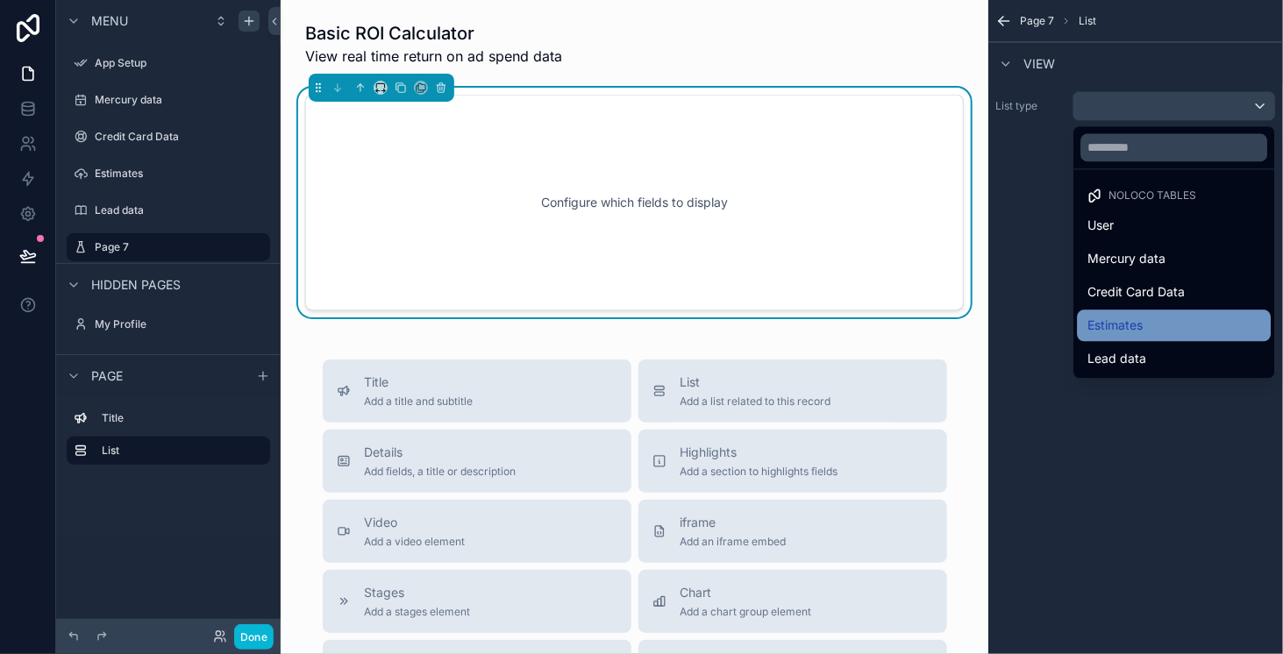
click at [1132, 336] on div "Estimates" at bounding box center [1174, 325] width 194 height 32
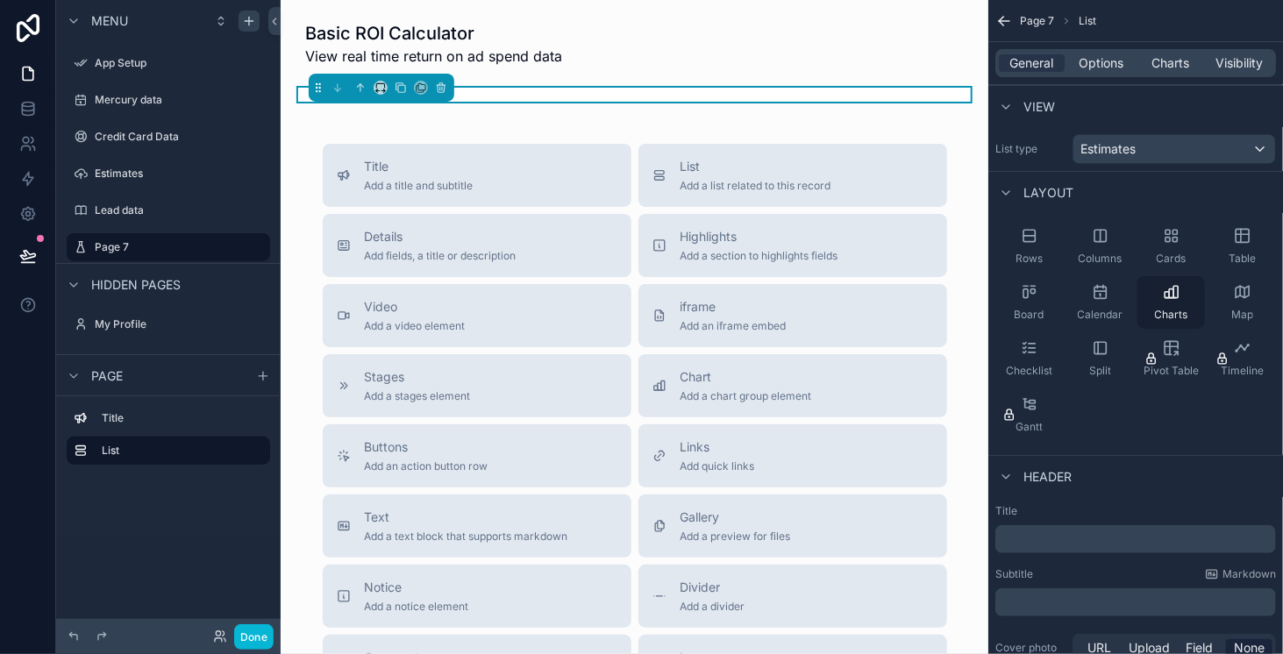
click at [1163, 311] on span "Charts" at bounding box center [1171, 315] width 33 height 14
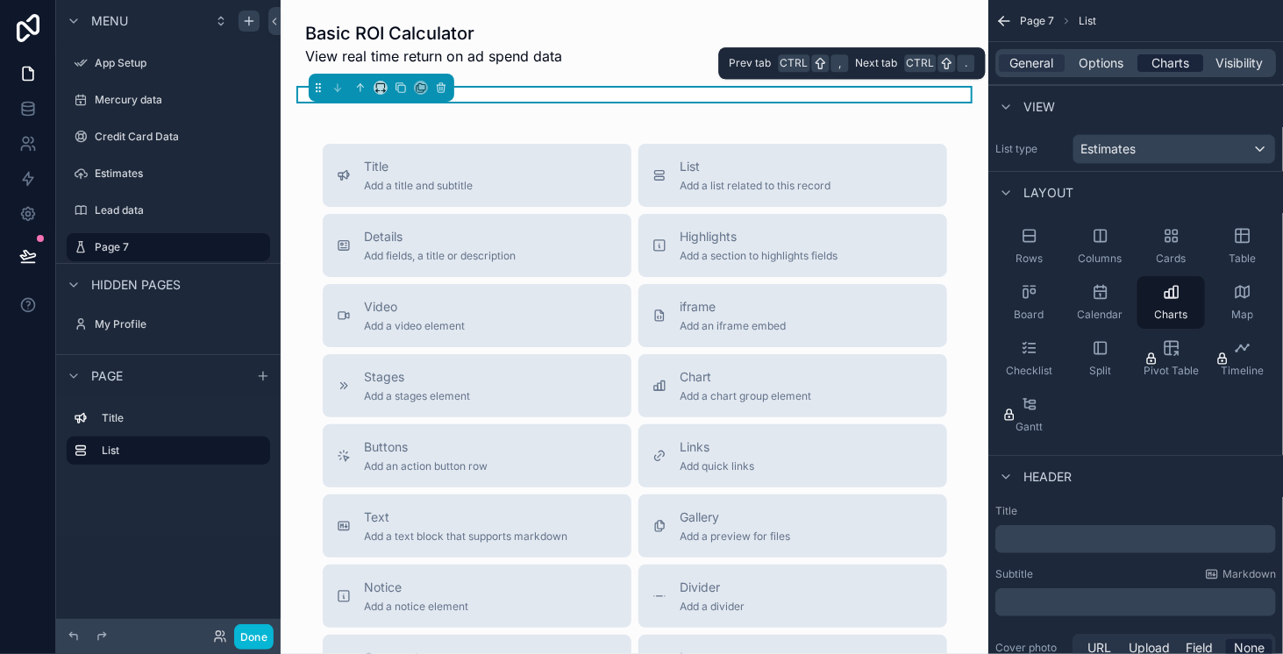
click at [1175, 68] on span "Charts" at bounding box center [1170, 63] width 38 height 18
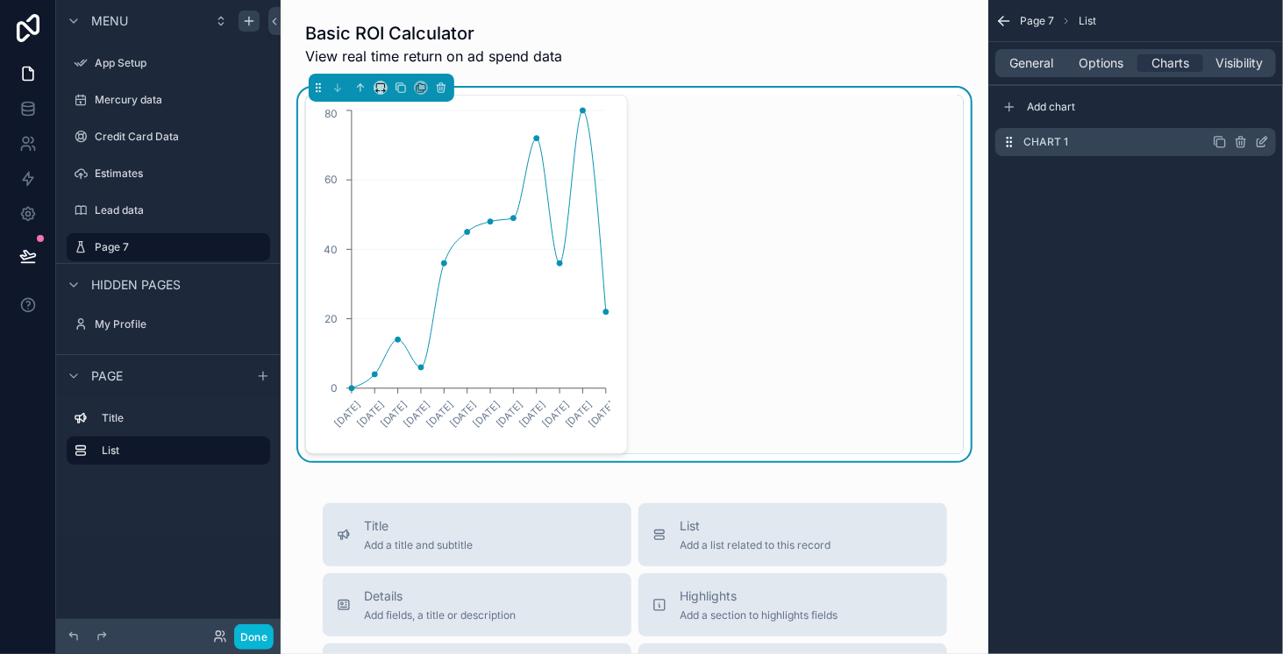
click at [1092, 133] on div "Chart 1" at bounding box center [1135, 142] width 281 height 28
click at [1259, 141] on icon "scrollable content" at bounding box center [1262, 142] width 14 height 14
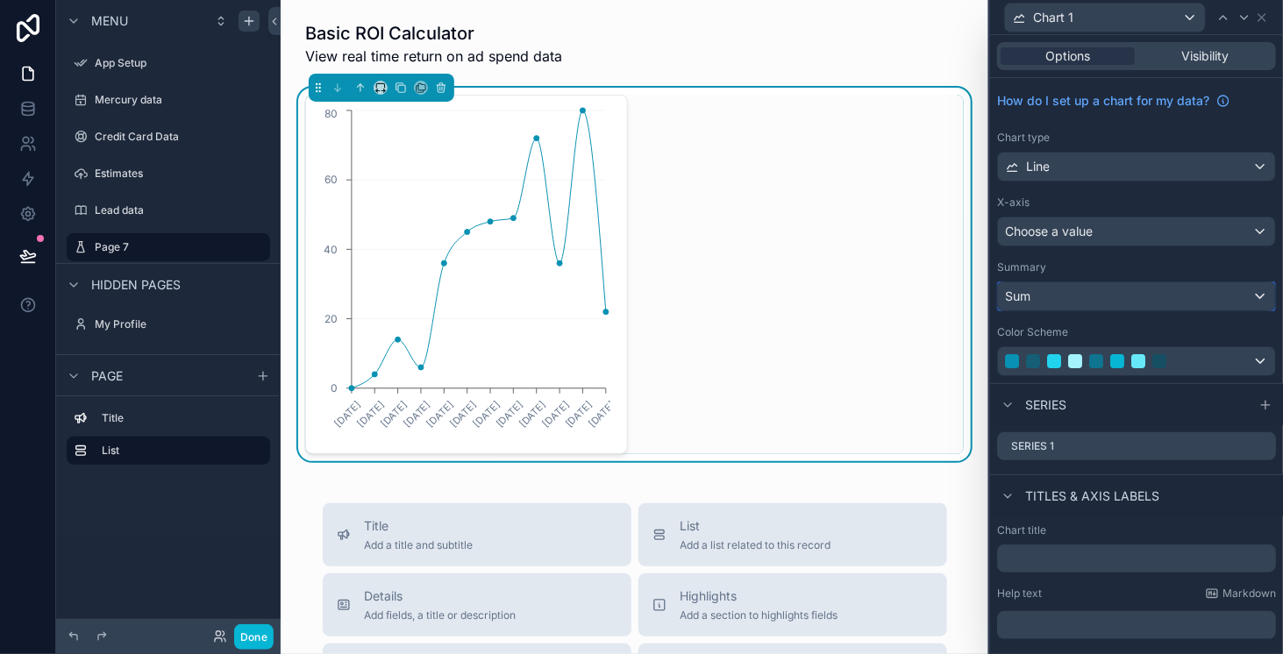
click at [1180, 295] on div "Sum" at bounding box center [1136, 296] width 277 height 28
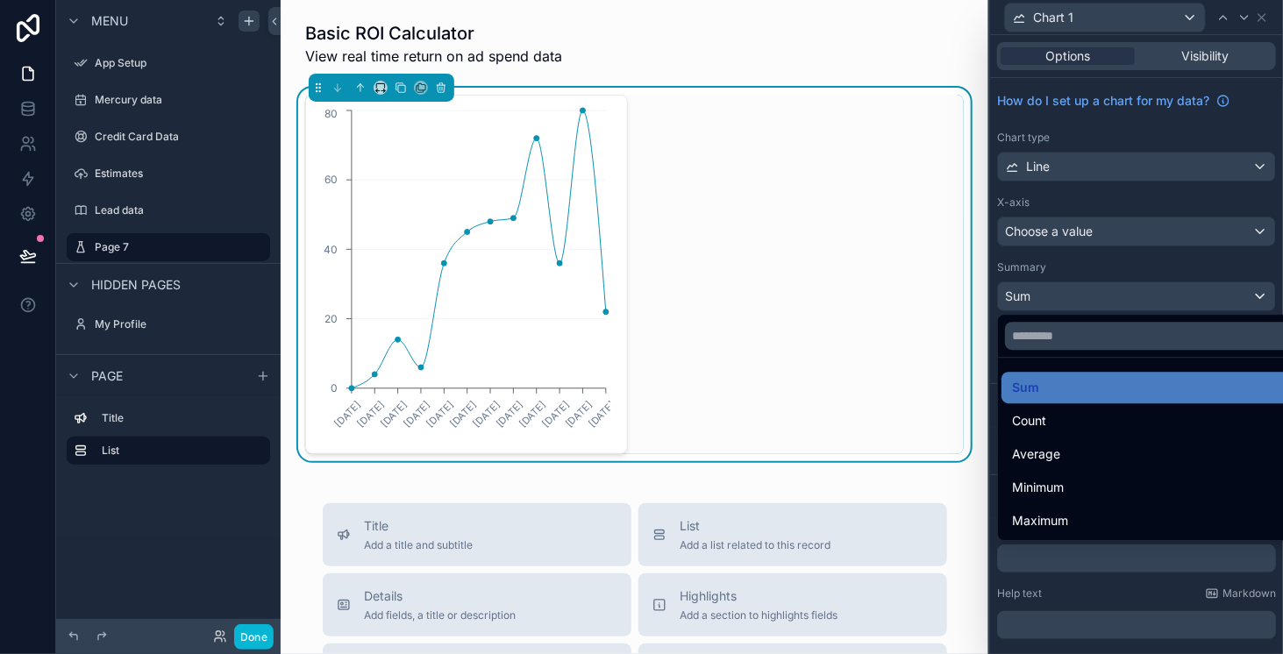
click at [1183, 254] on div at bounding box center [1136, 327] width 293 height 654
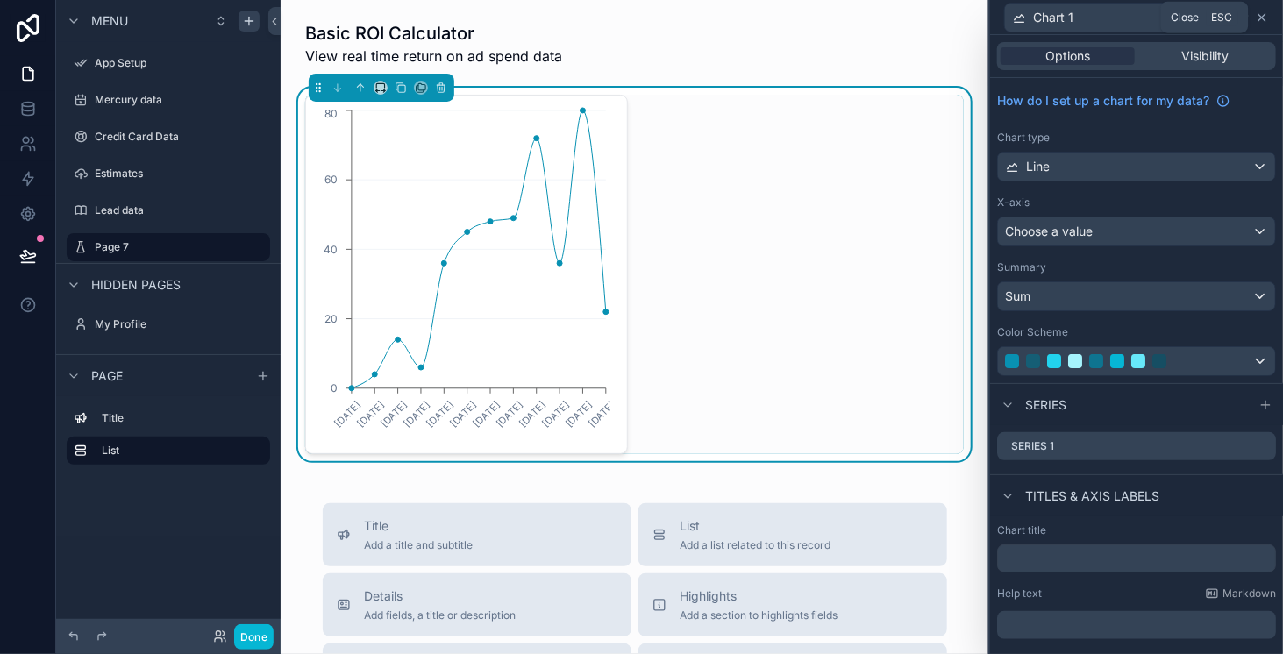
click at [1260, 13] on icon at bounding box center [1262, 18] width 14 height 14
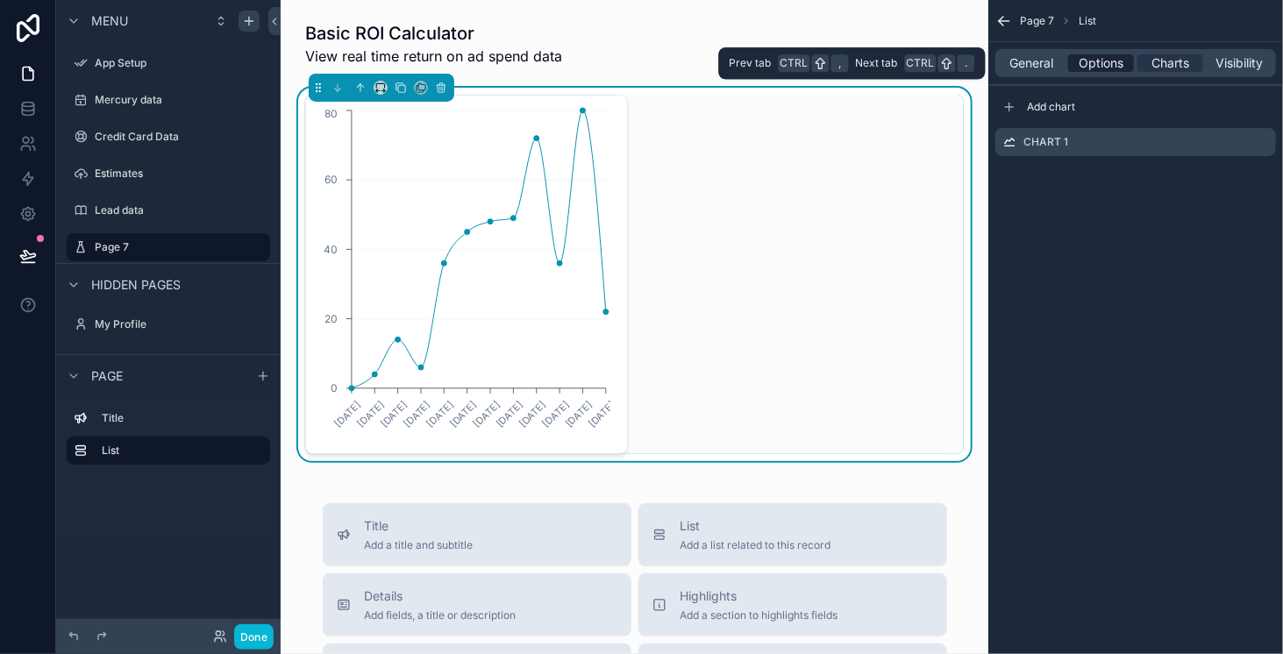
click at [1103, 71] on span "Options" at bounding box center [1100, 63] width 45 height 18
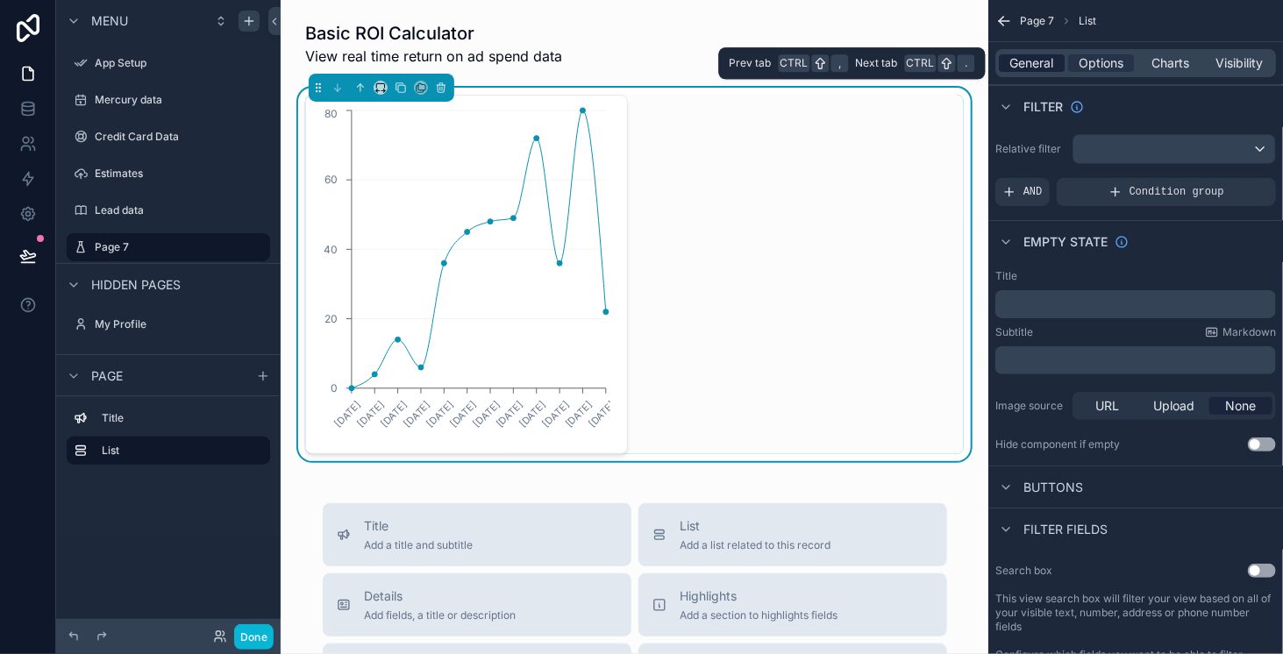
click at [1023, 59] on span "General" at bounding box center [1032, 63] width 44 height 18
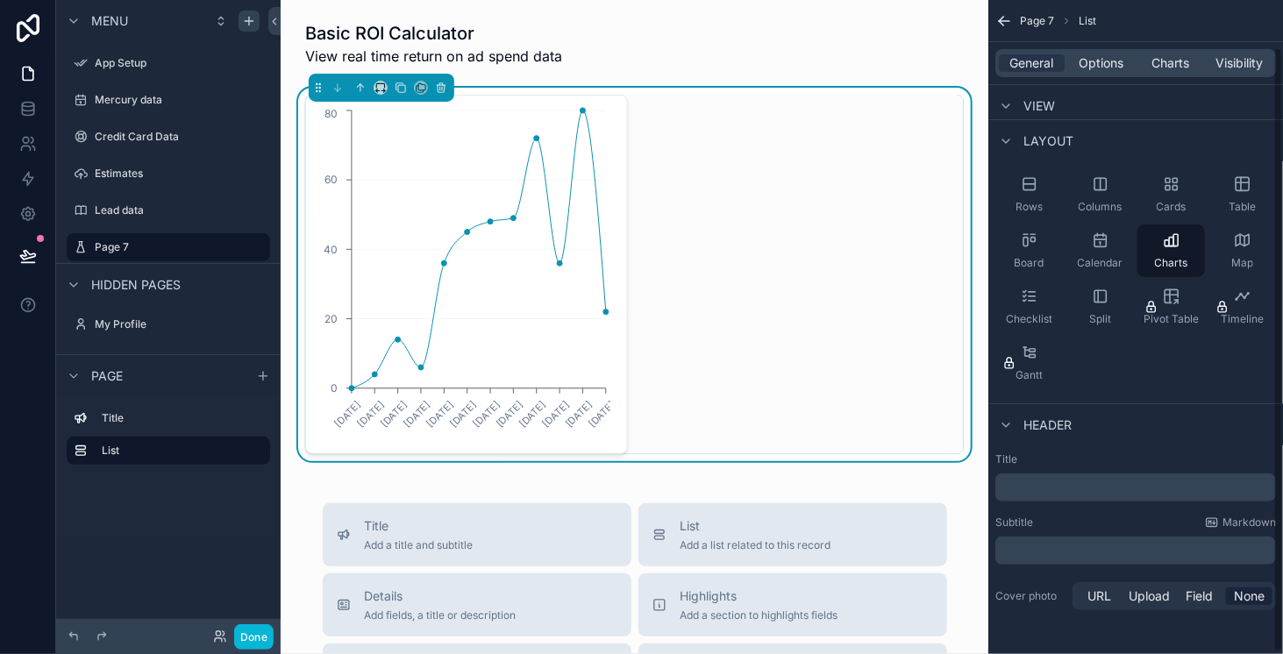
scroll to position [51, 0]
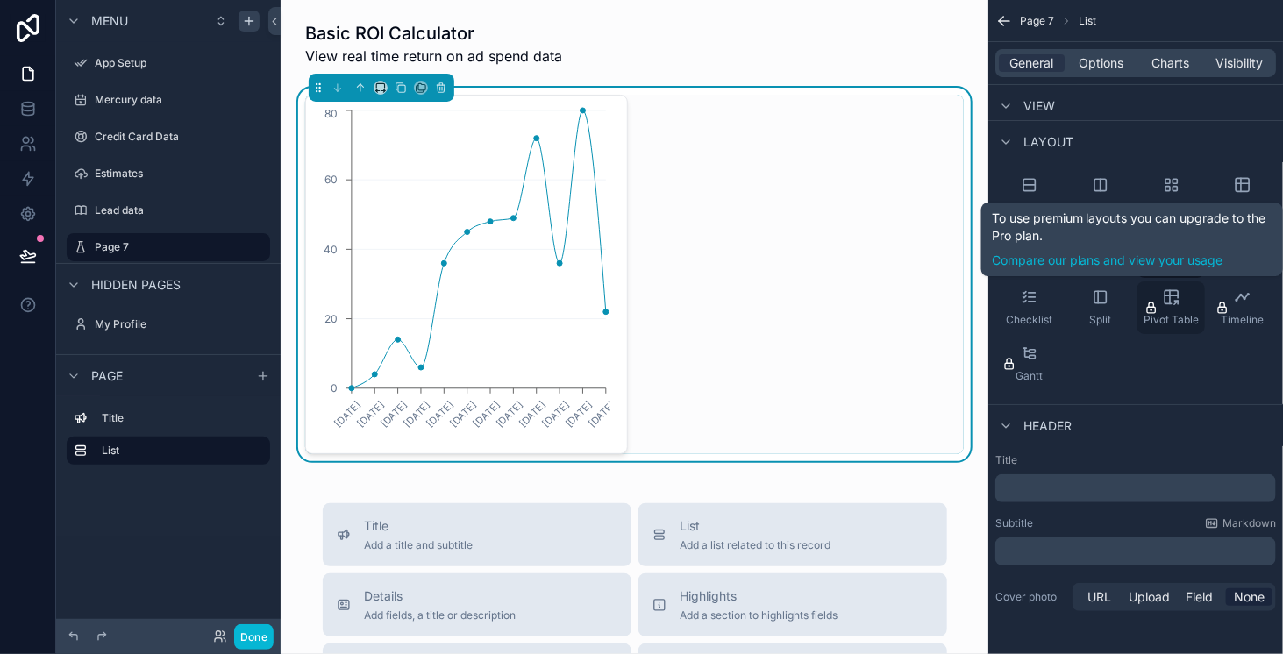
click at [1171, 291] on icon "scrollable content" at bounding box center [1170, 297] width 13 height 13
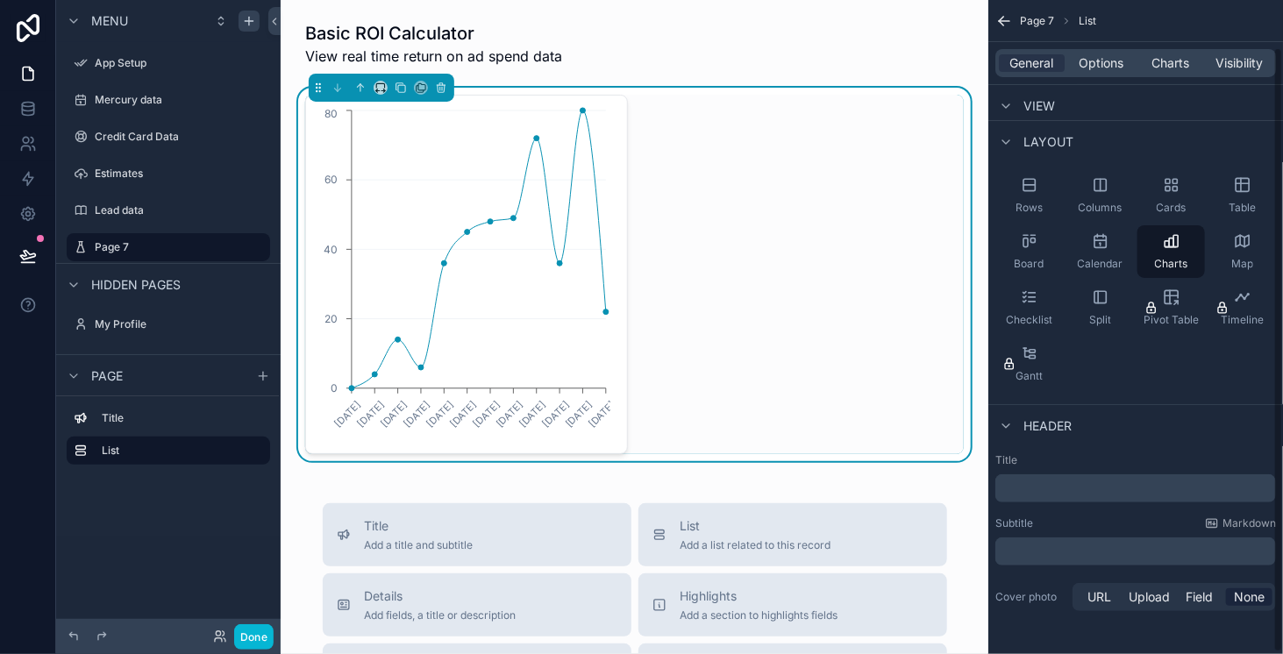
click at [994, 23] on div "Page 7 List" at bounding box center [1135, 21] width 295 height 42
click at [1008, 18] on icon "scrollable content" at bounding box center [1004, 21] width 18 height 18
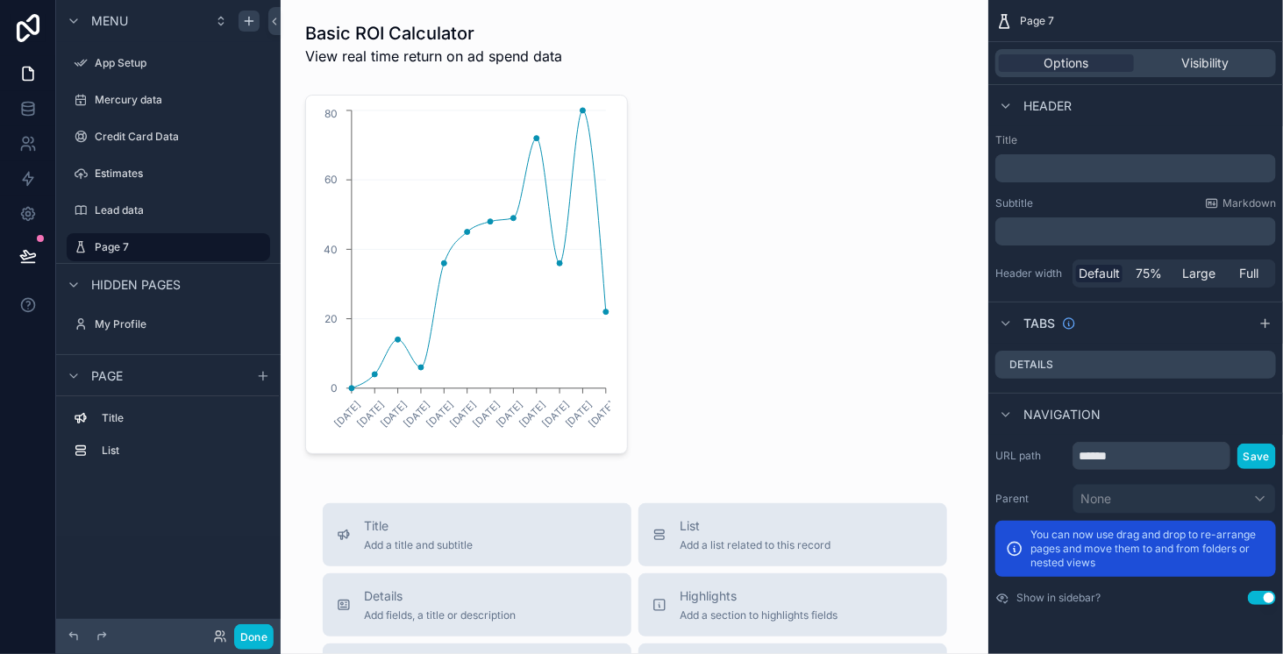
scroll to position [0, 0]
